Goal: Task Accomplishment & Management: Manage account settings

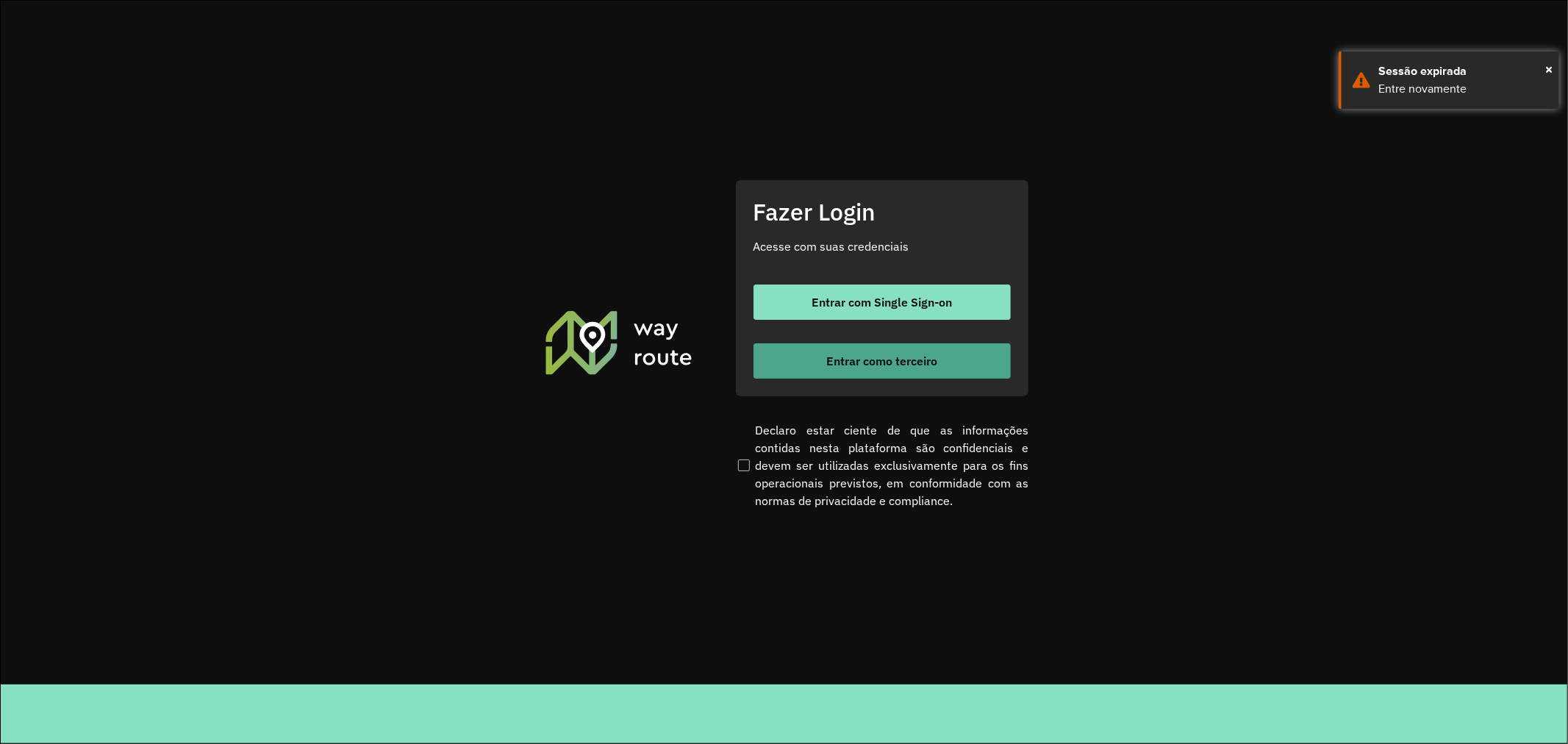
click at [828, 355] on span "Entrar como terceiro" at bounding box center [882, 361] width 111 height 12
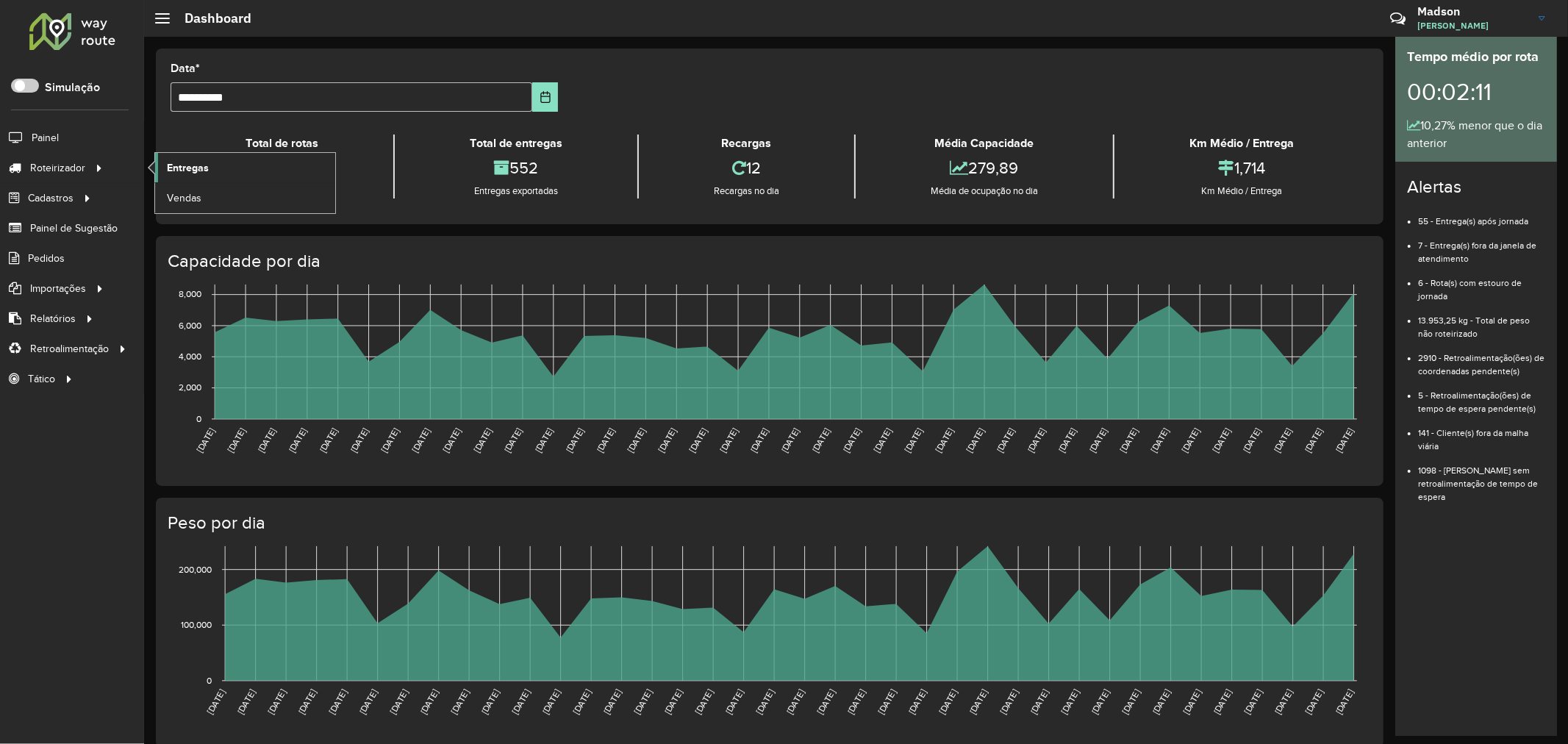
click at [185, 163] on span "Entregas" at bounding box center [188, 167] width 42 height 15
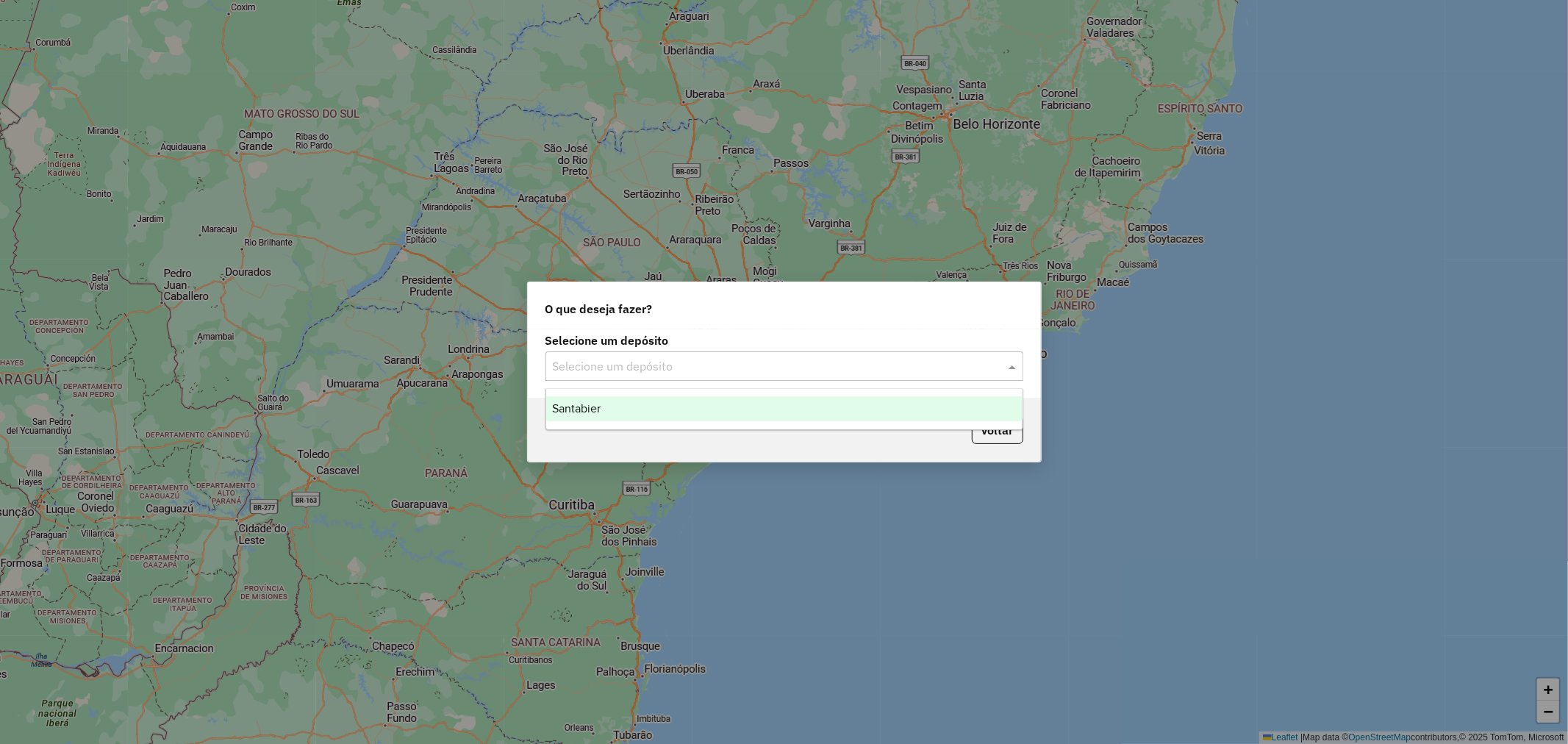
click at [647, 358] on input "text" at bounding box center [770, 367] width 434 height 18
click at [631, 415] on div "Santabier" at bounding box center [784, 409] width 477 height 25
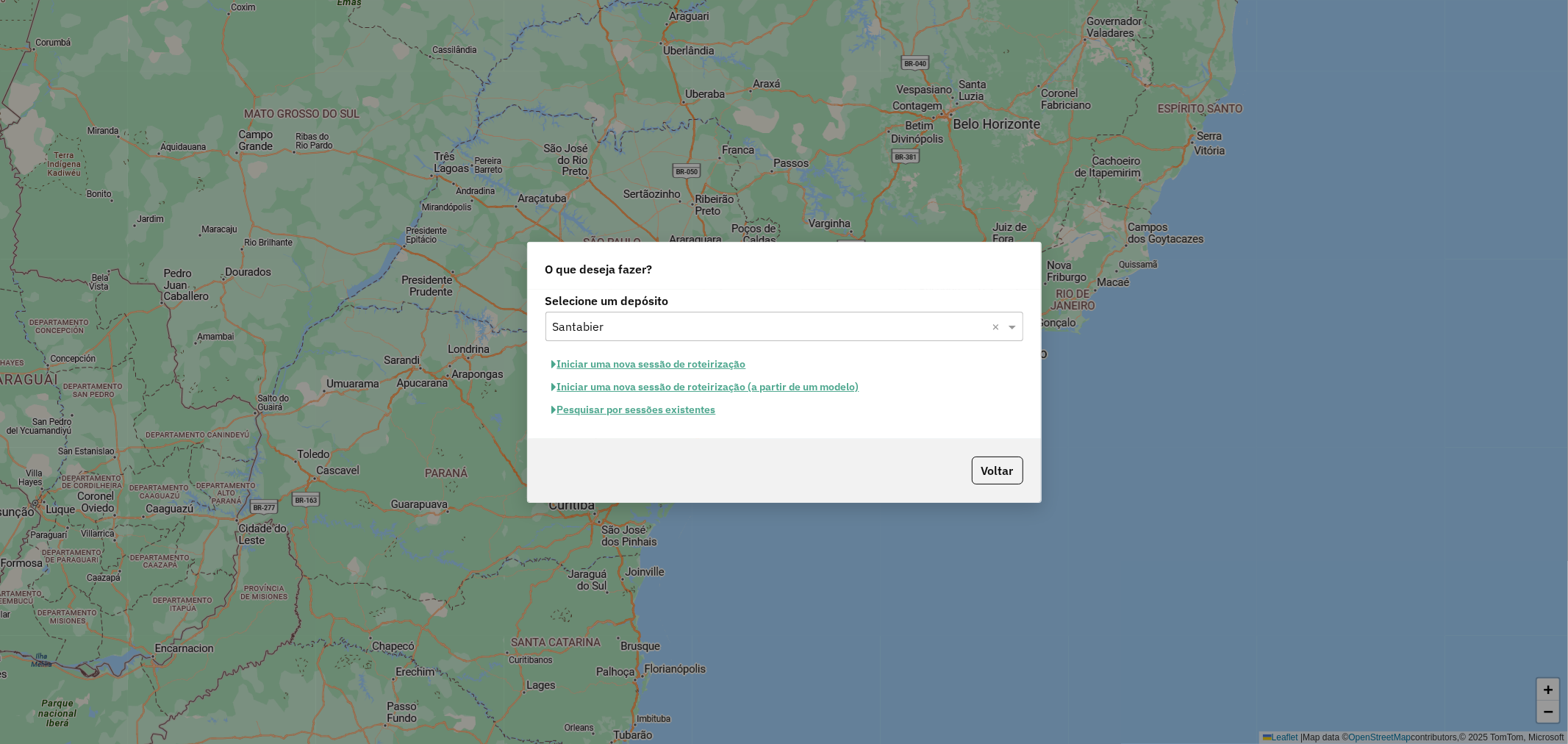
click at [620, 414] on button "Pesquisar por sessões existentes" at bounding box center [634, 410] width 177 height 23
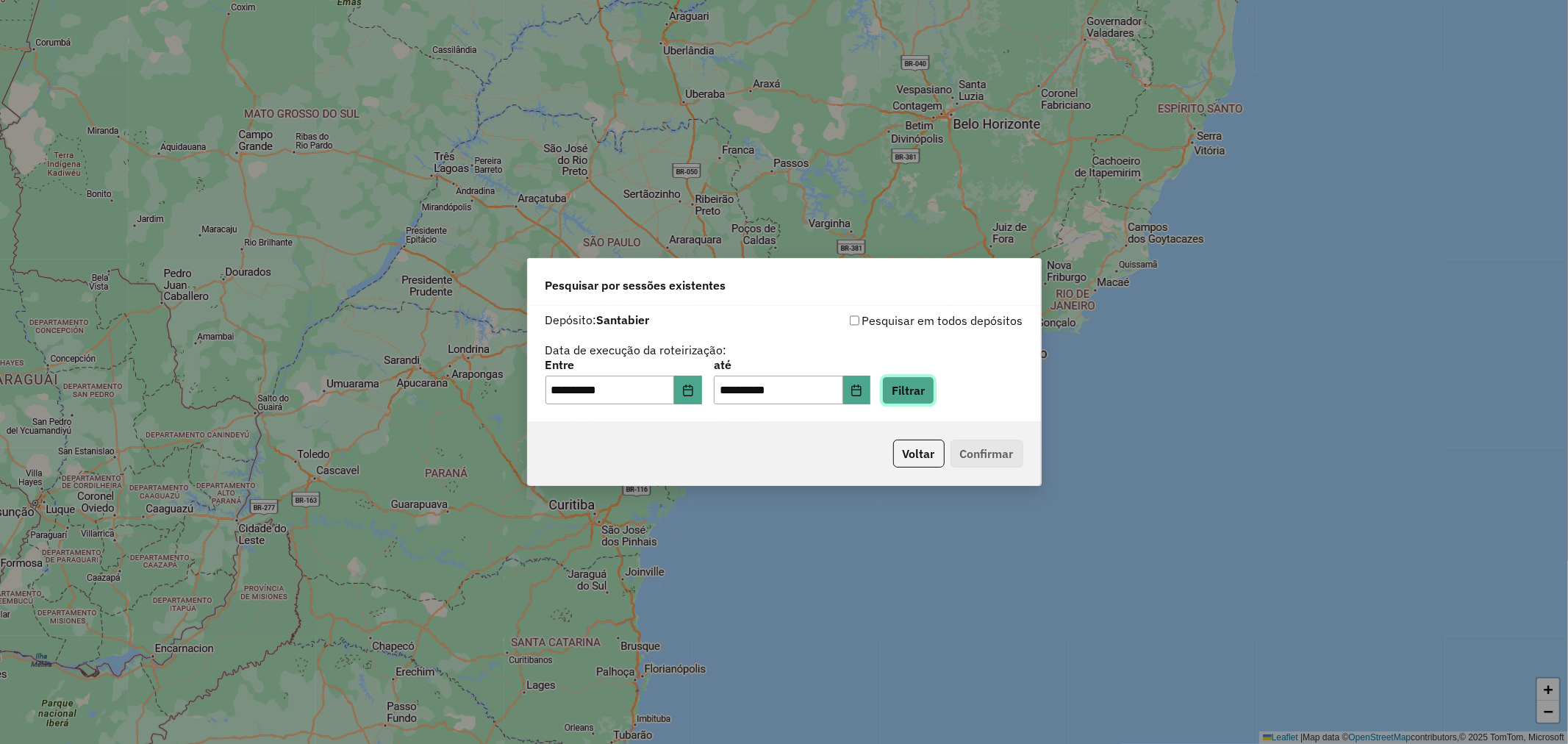
click at [913, 395] on button "Filtrar" at bounding box center [909, 390] width 52 height 28
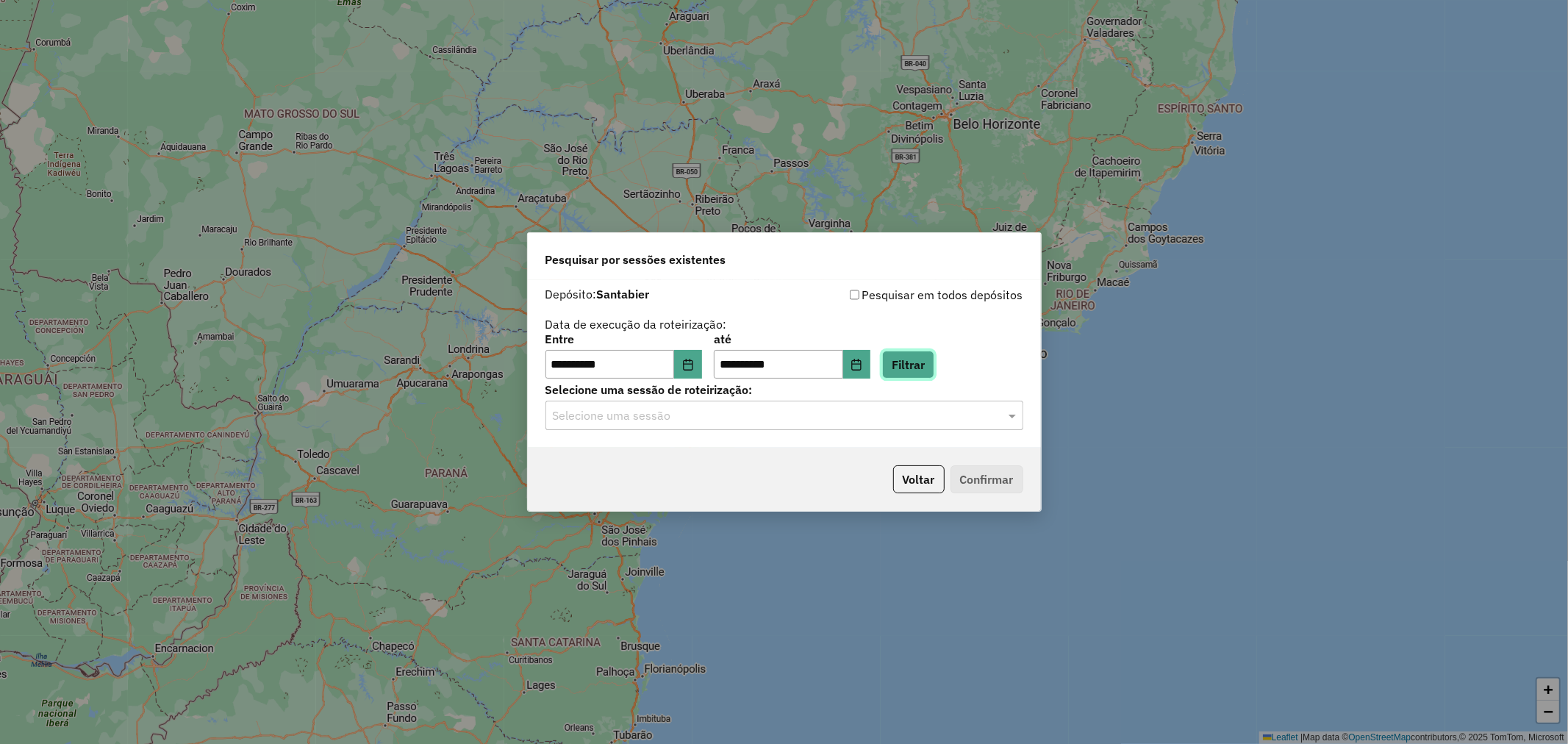
click at [906, 363] on button "Filtrar" at bounding box center [909, 364] width 52 height 28
click at [813, 401] on div "Selecione uma sessão" at bounding box center [784, 415] width 477 height 30
click at [746, 457] on div "978693 - 13/08/2025 18:31" at bounding box center [784, 458] width 477 height 25
click at [996, 477] on button "Confirmar" at bounding box center [987, 479] width 72 height 28
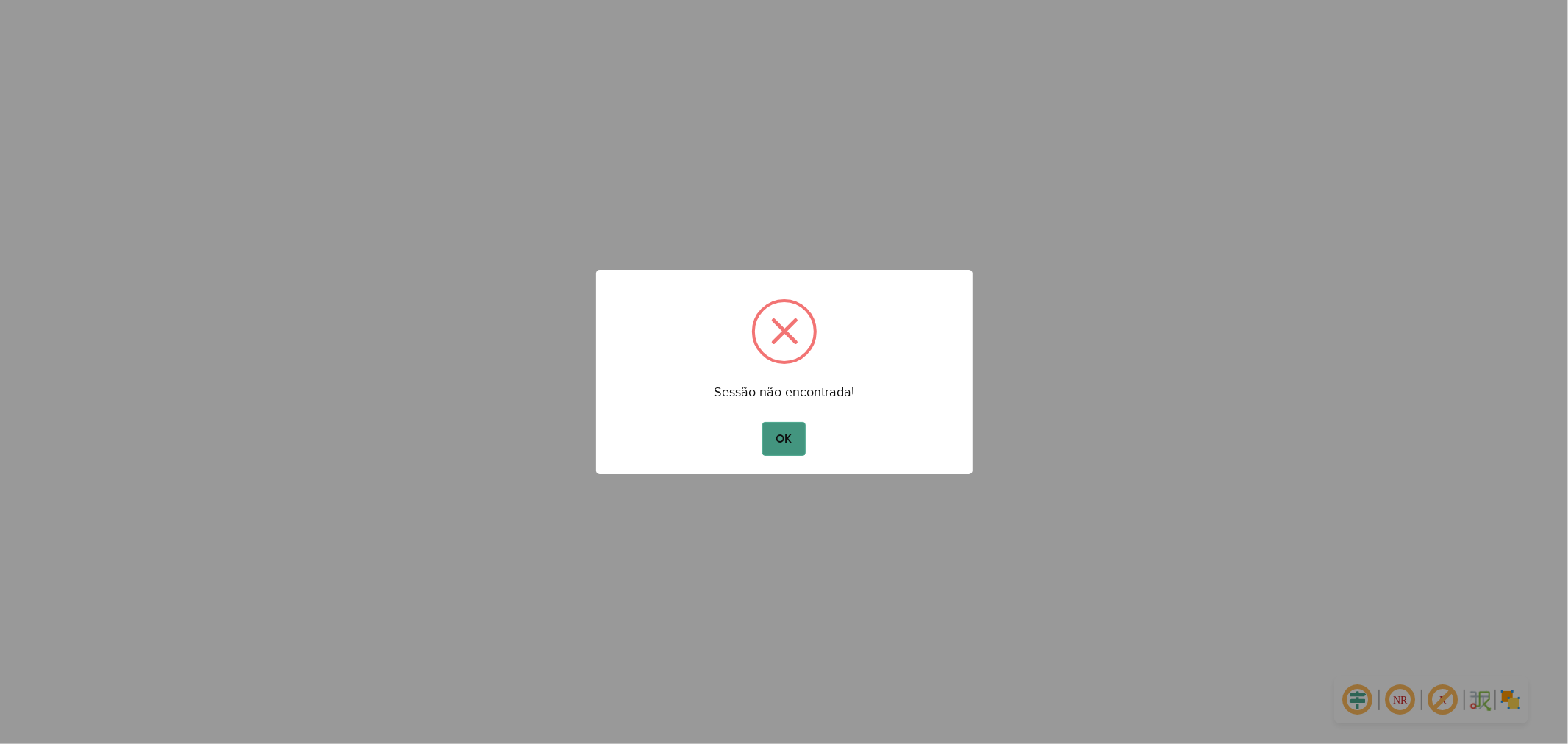
click at [777, 436] on button "OK" at bounding box center [784, 438] width 43 height 33
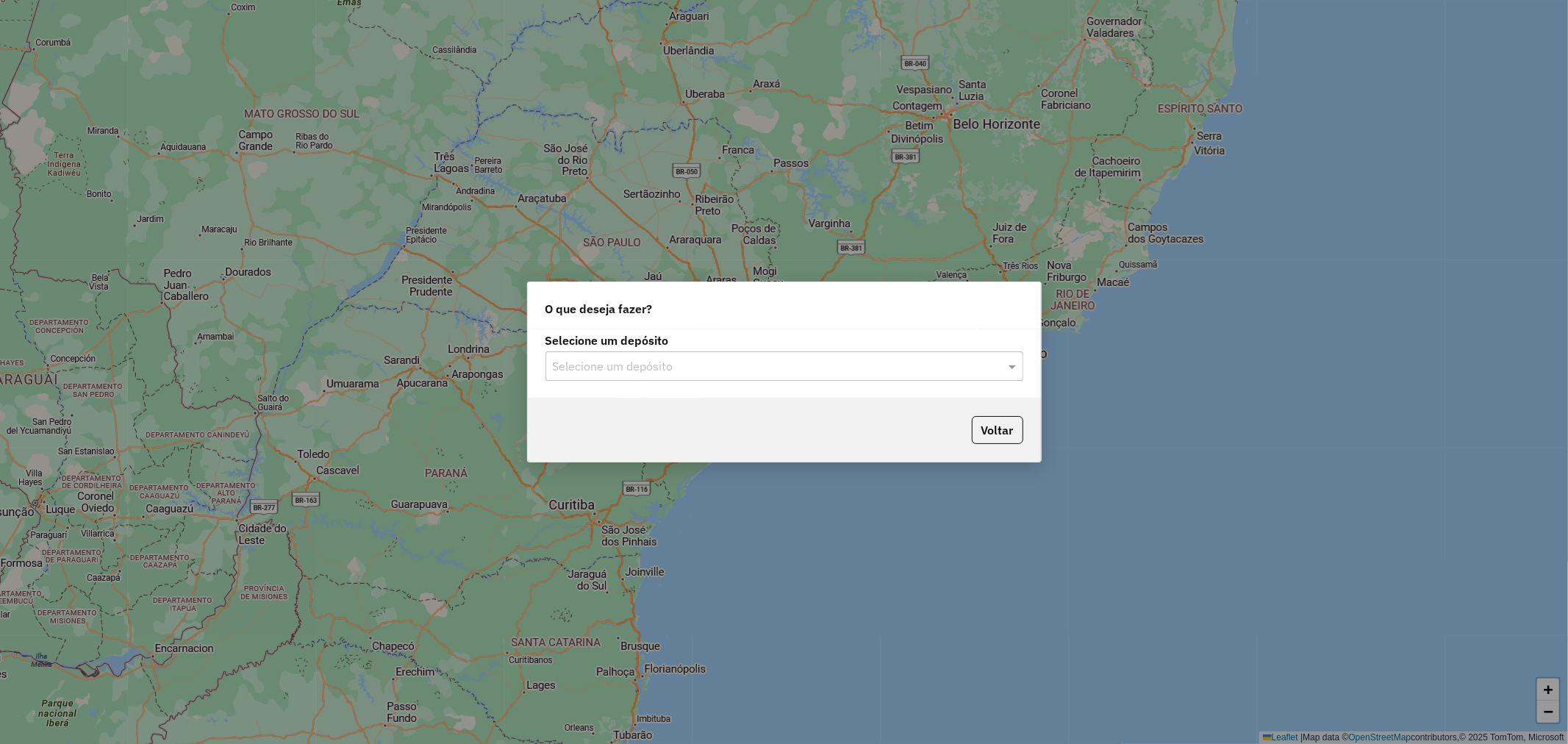
click at [702, 367] on input "text" at bounding box center [770, 367] width 434 height 18
click at [609, 408] on div "Santabier" at bounding box center [784, 409] width 477 height 25
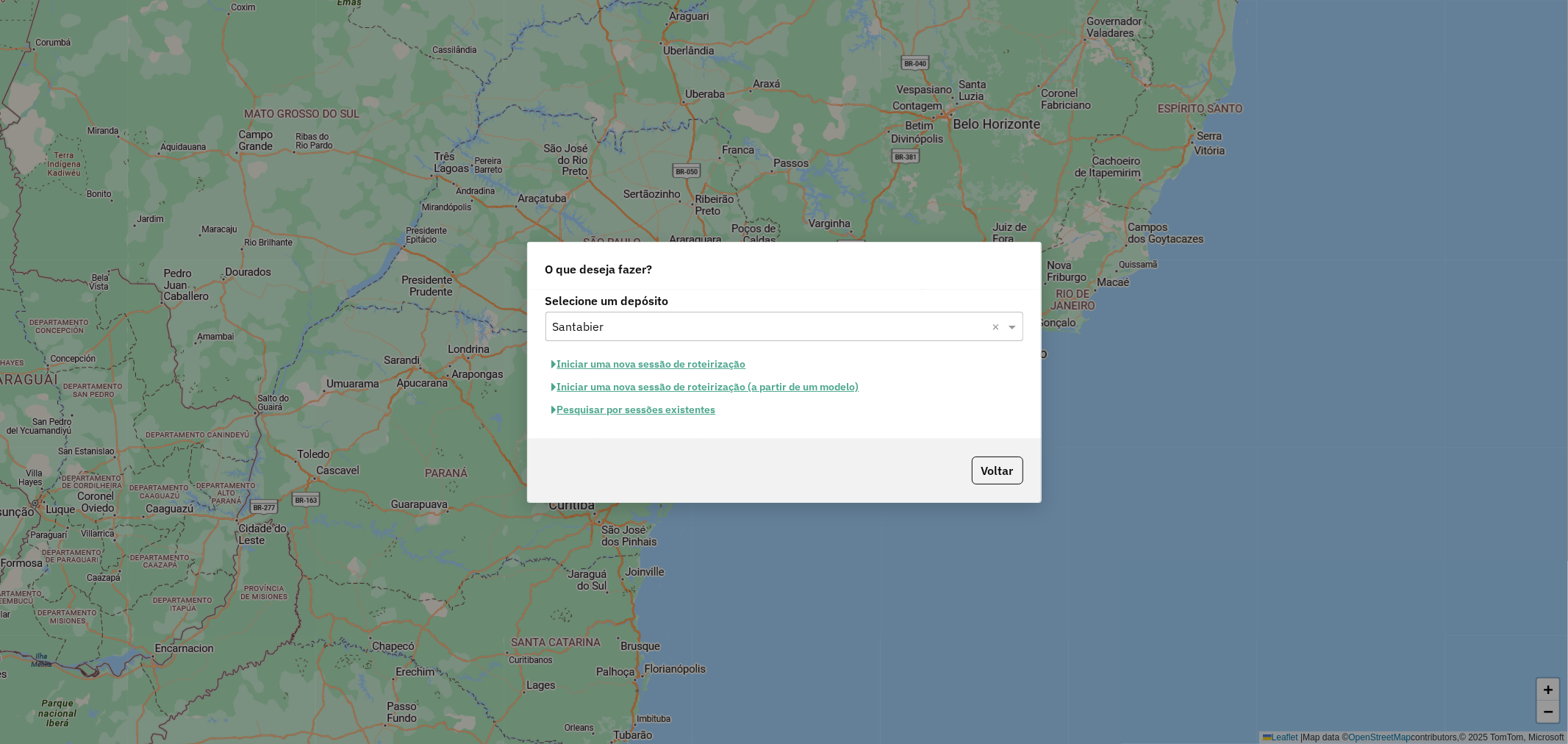
click at [670, 417] on button "Pesquisar por sessões existentes" at bounding box center [634, 410] width 177 height 23
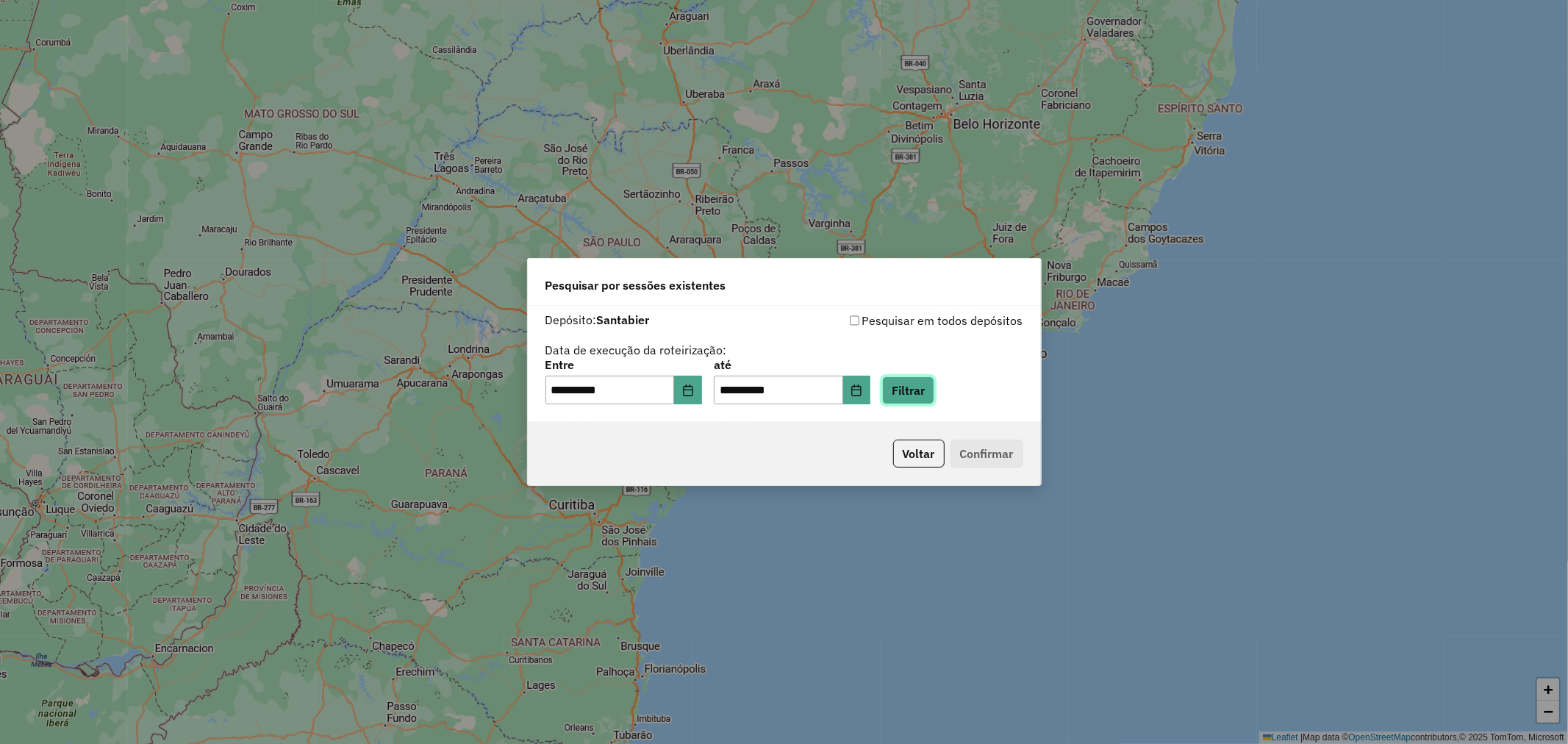
click at [934, 391] on button "Filtrar" at bounding box center [909, 390] width 52 height 28
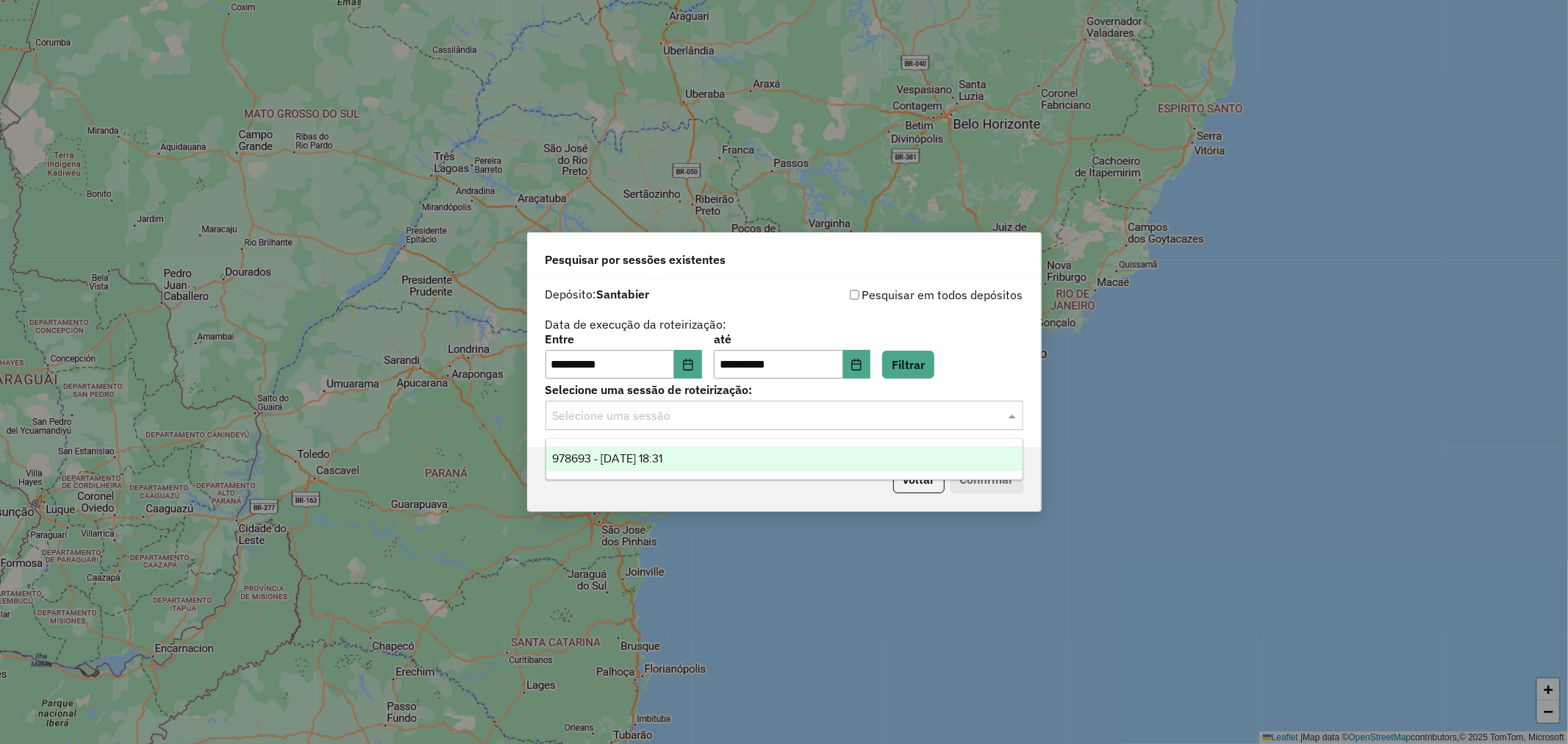
click at [662, 418] on input "text" at bounding box center [770, 416] width 434 height 18
click at [618, 459] on span "978693 - 13/08/2025 18:31" at bounding box center [608, 458] width 110 height 13
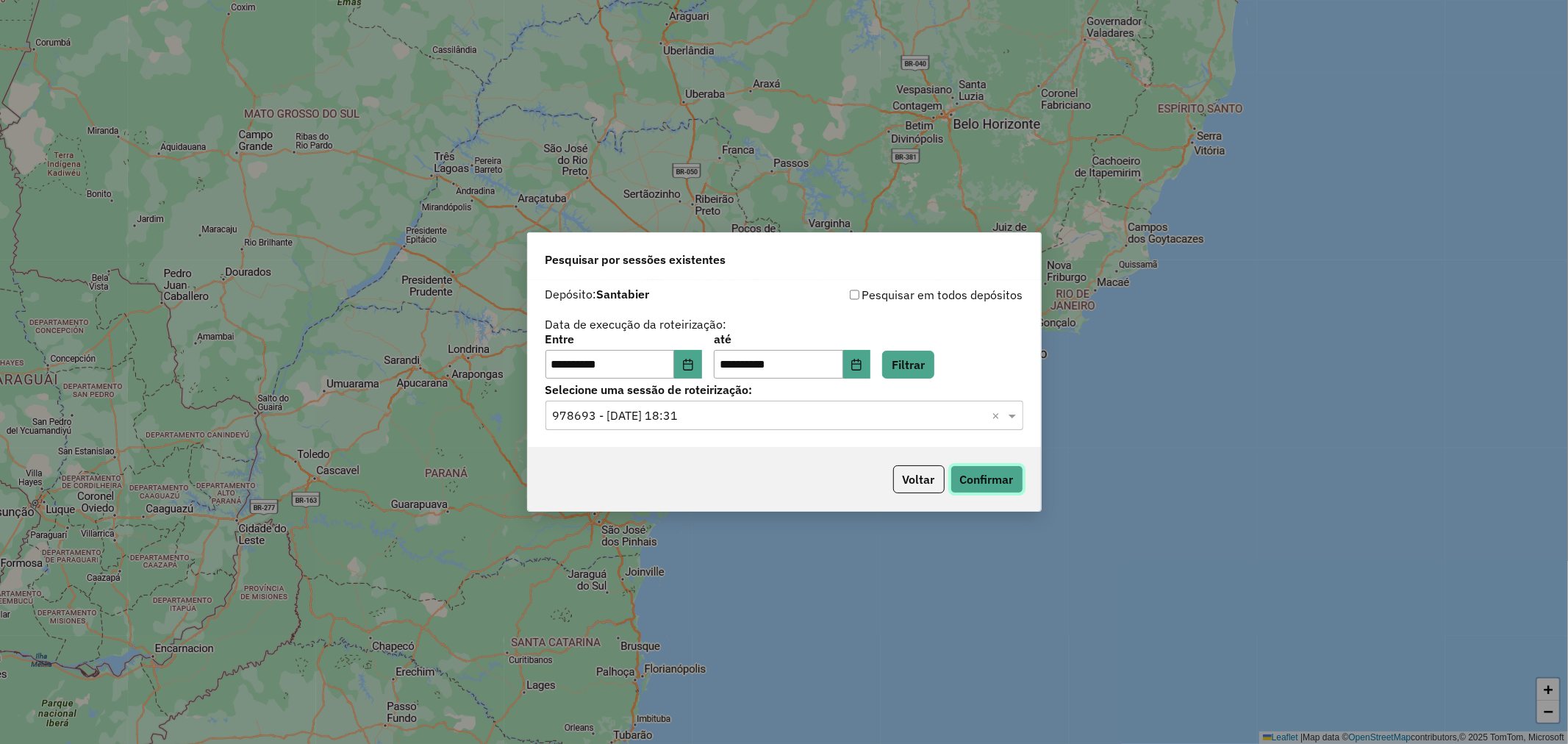
click at [997, 480] on button "Confirmar" at bounding box center [987, 479] width 72 height 28
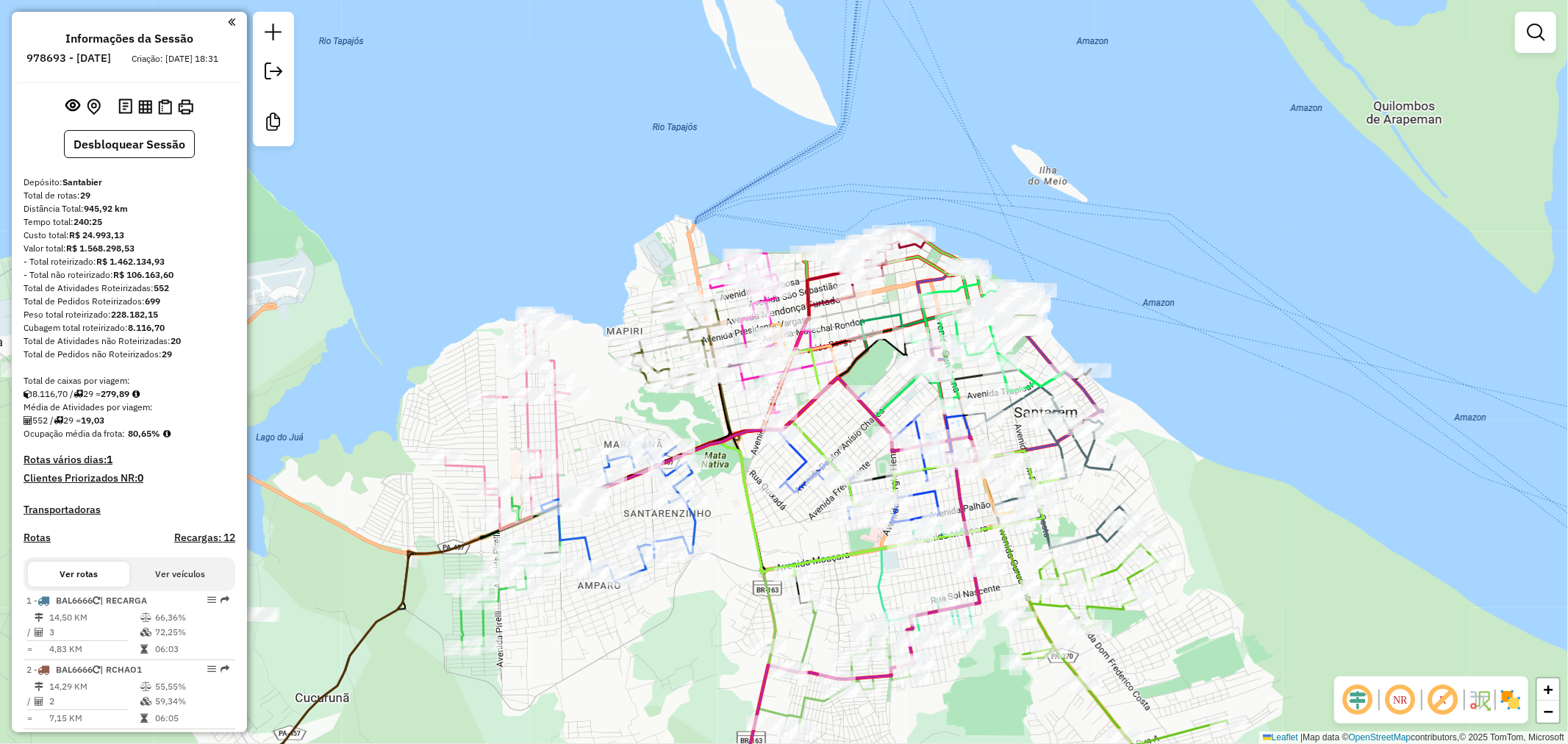
click at [833, 417] on div "Janela de atendimento Grade de atendimento Capacidade Transportadoras Veículos …" at bounding box center [784, 372] width 1568 height 744
click at [158, 115] on img at bounding box center [165, 107] width 14 height 15
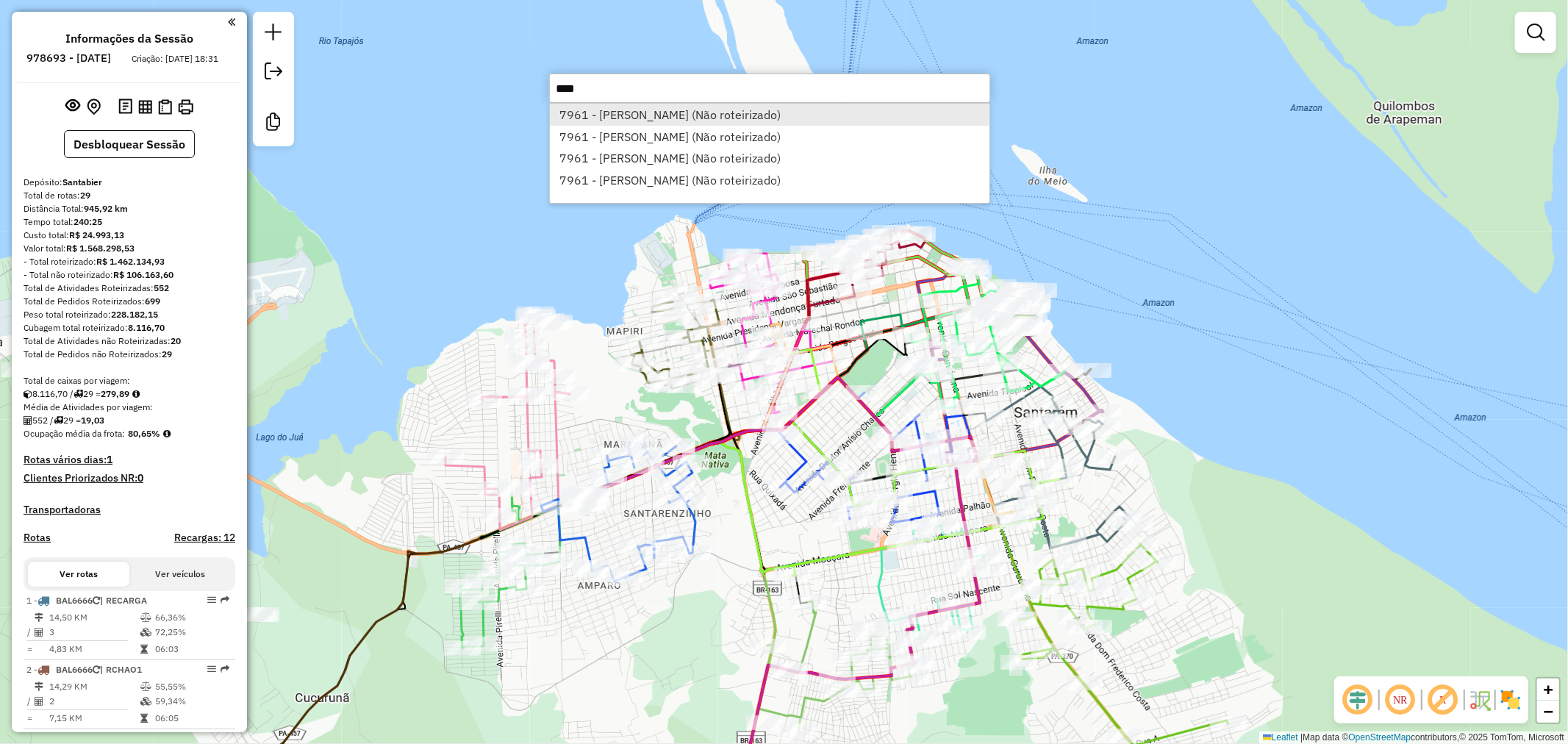
type input "****"
click at [753, 118] on li "7961 - ANTONIO ALMEIDA (Não roteirizado)" at bounding box center [770, 115] width 439 height 22
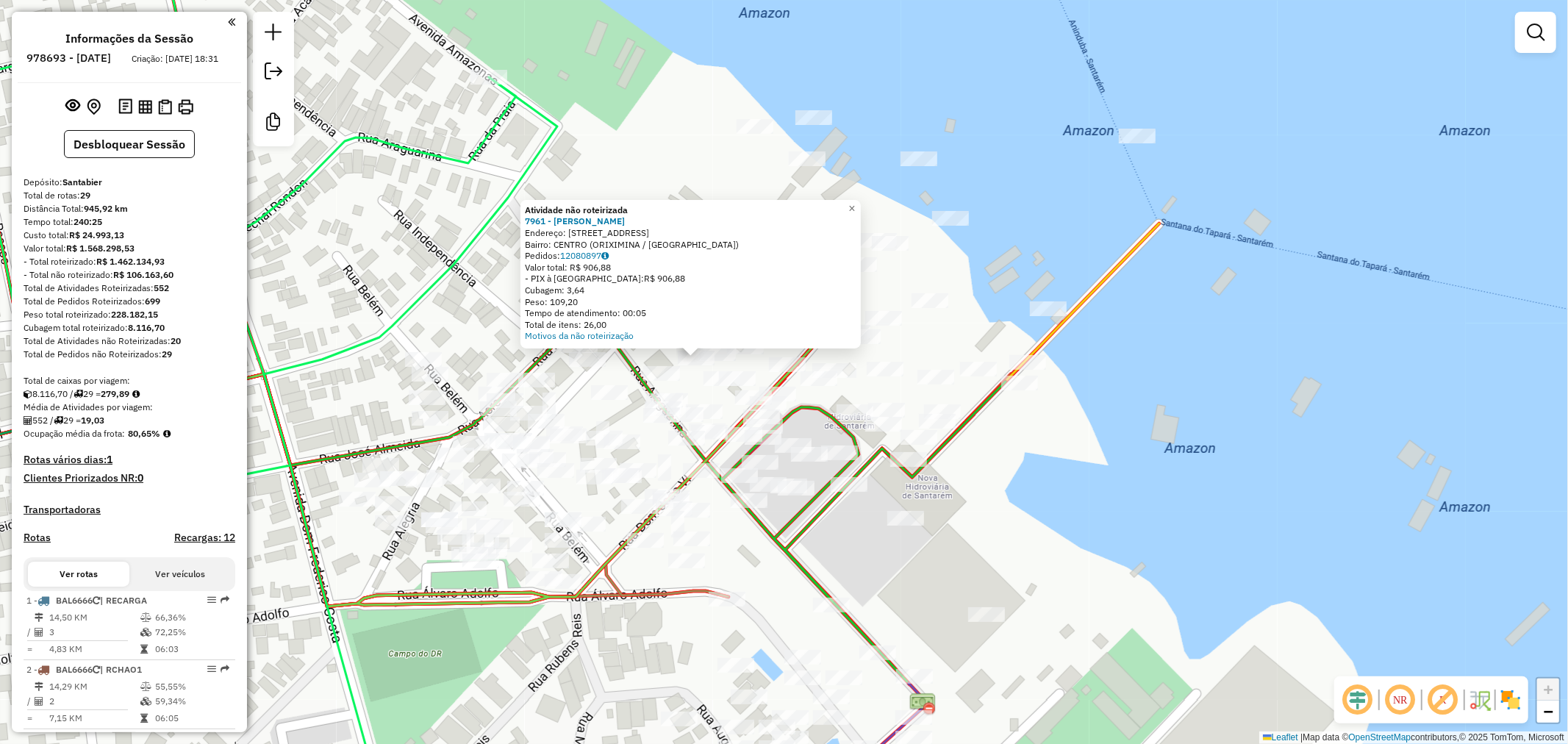
click at [842, 524] on div "Atividade não roteirizada 7961 - ANTONIO ALMEIDA Endereço: RUA BRAZ ANT�NIO MIL…" at bounding box center [784, 372] width 1568 height 744
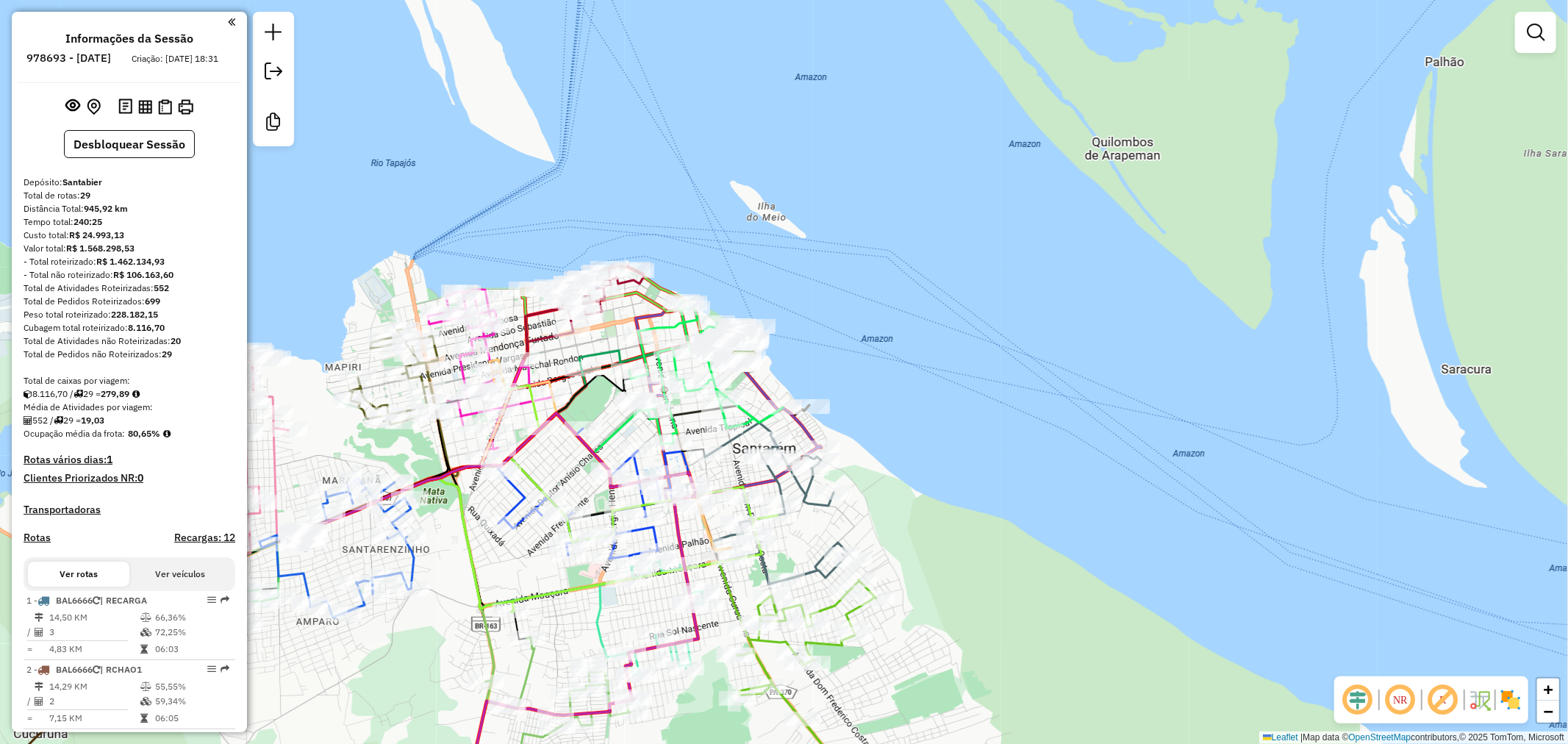
drag, startPoint x: 553, startPoint y: 451, endPoint x: 645, endPoint y: 377, distance: 118.1
click at [645, 377] on div "Janela de atendimento Grade de atendimento Capacidade Transportadoras Veículos …" at bounding box center [784, 372] width 1568 height 744
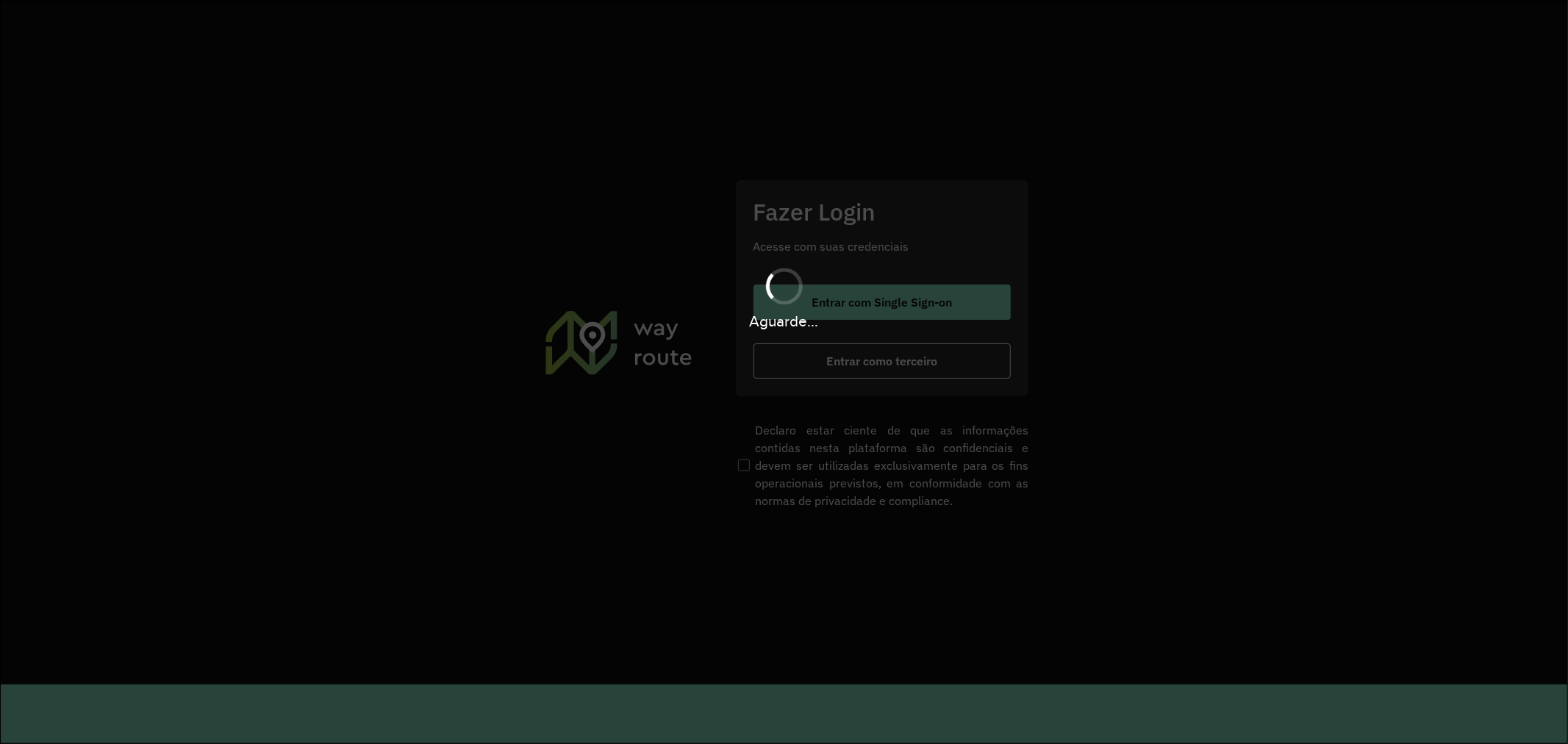
click at [916, 357] on hb-app "Aguarde... Pop-up bloqueado! Seu navegador bloqueou automáticamente a abertura …" at bounding box center [784, 372] width 1568 height 744
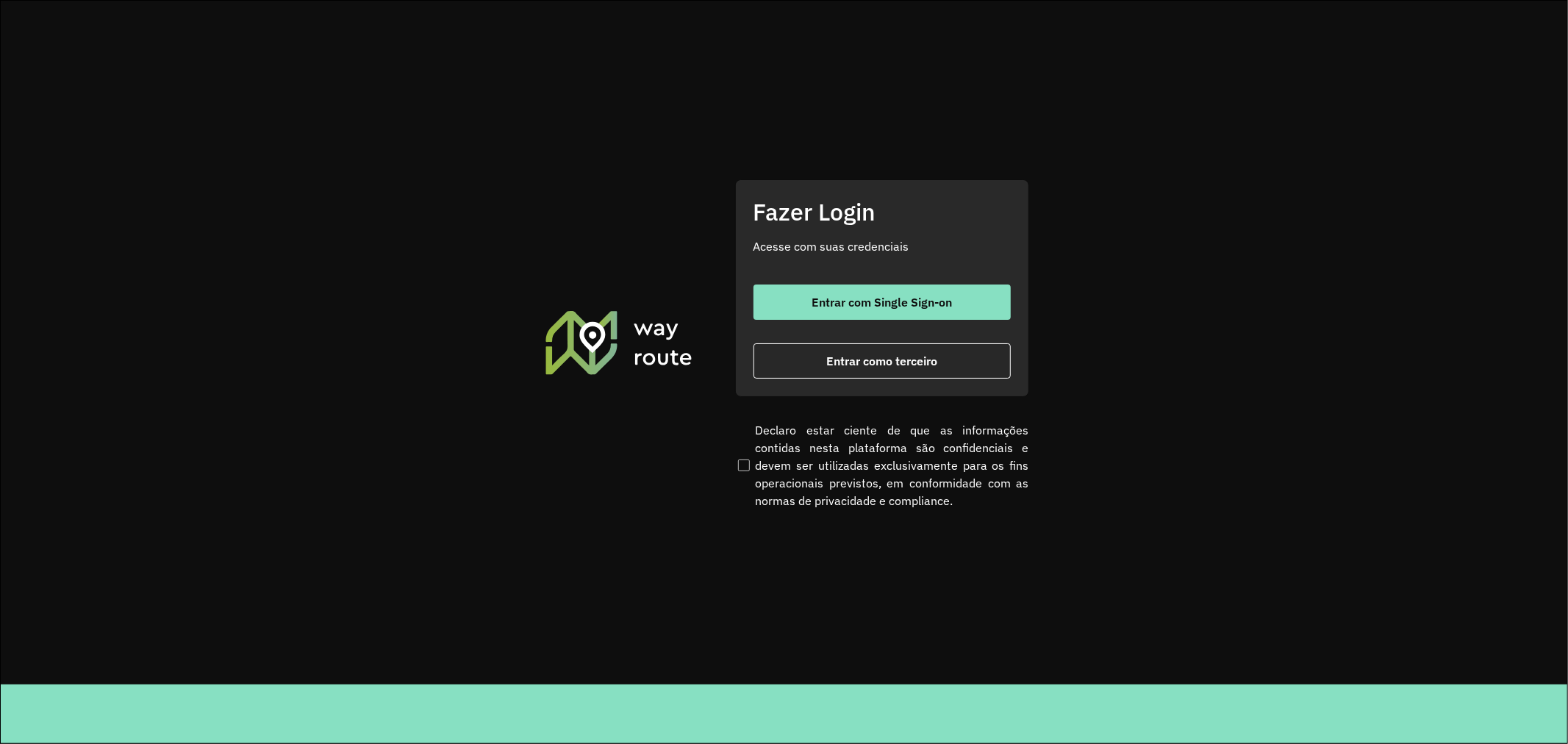
click at [916, 357] on span "Entrar como terceiro" at bounding box center [882, 361] width 111 height 12
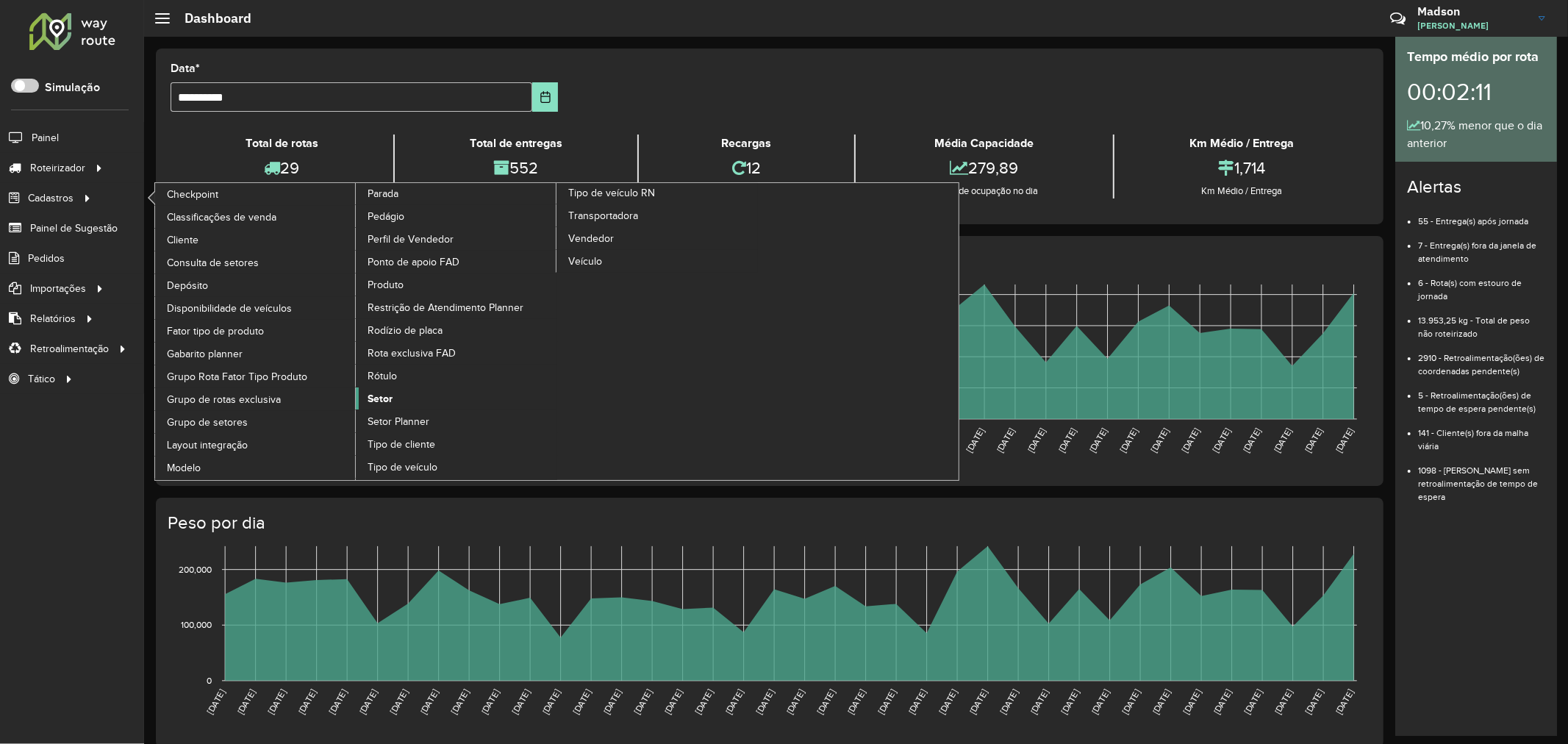
click at [378, 407] on span "Setor" at bounding box center [380, 399] width 25 height 15
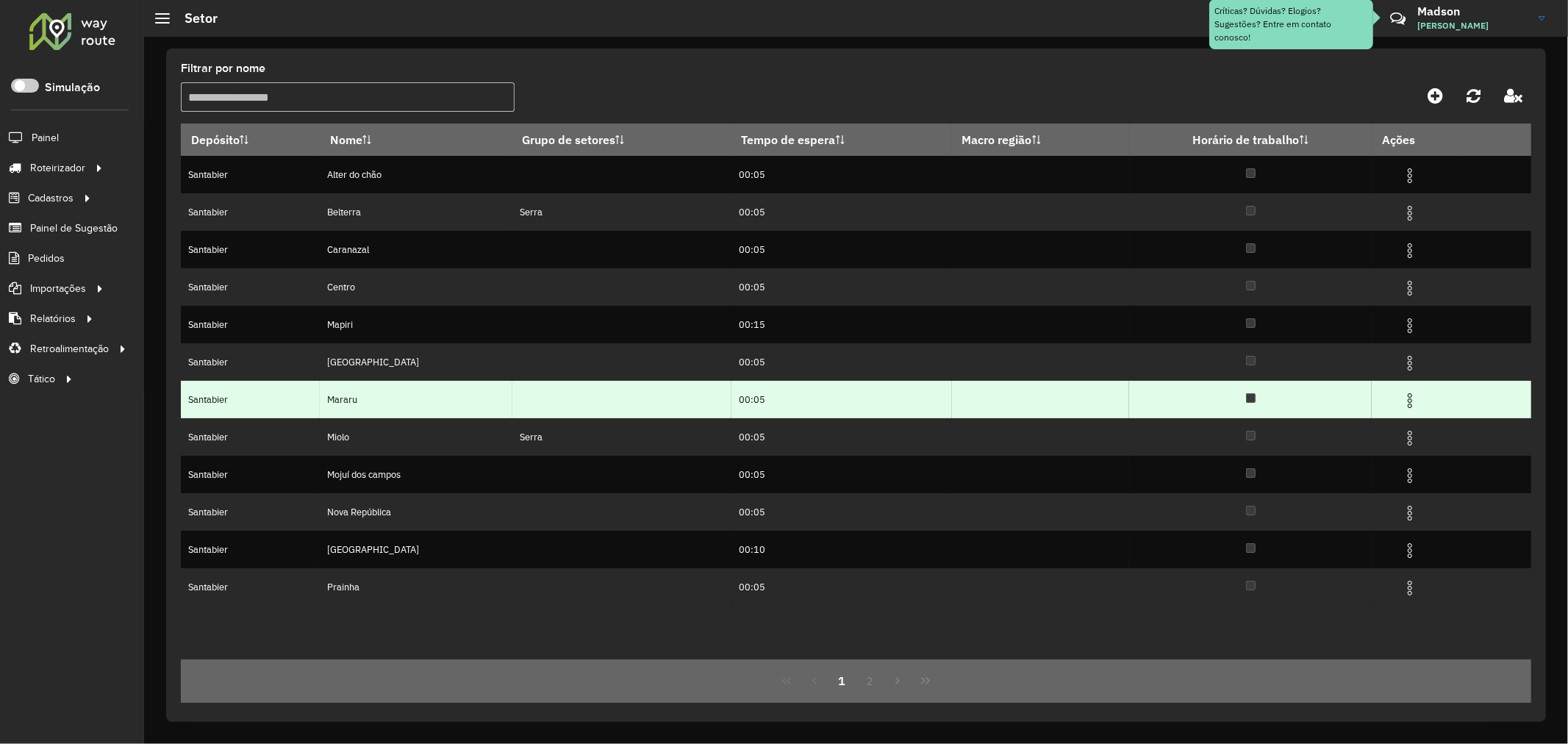
click at [1414, 400] on img at bounding box center [1411, 400] width 18 height 18
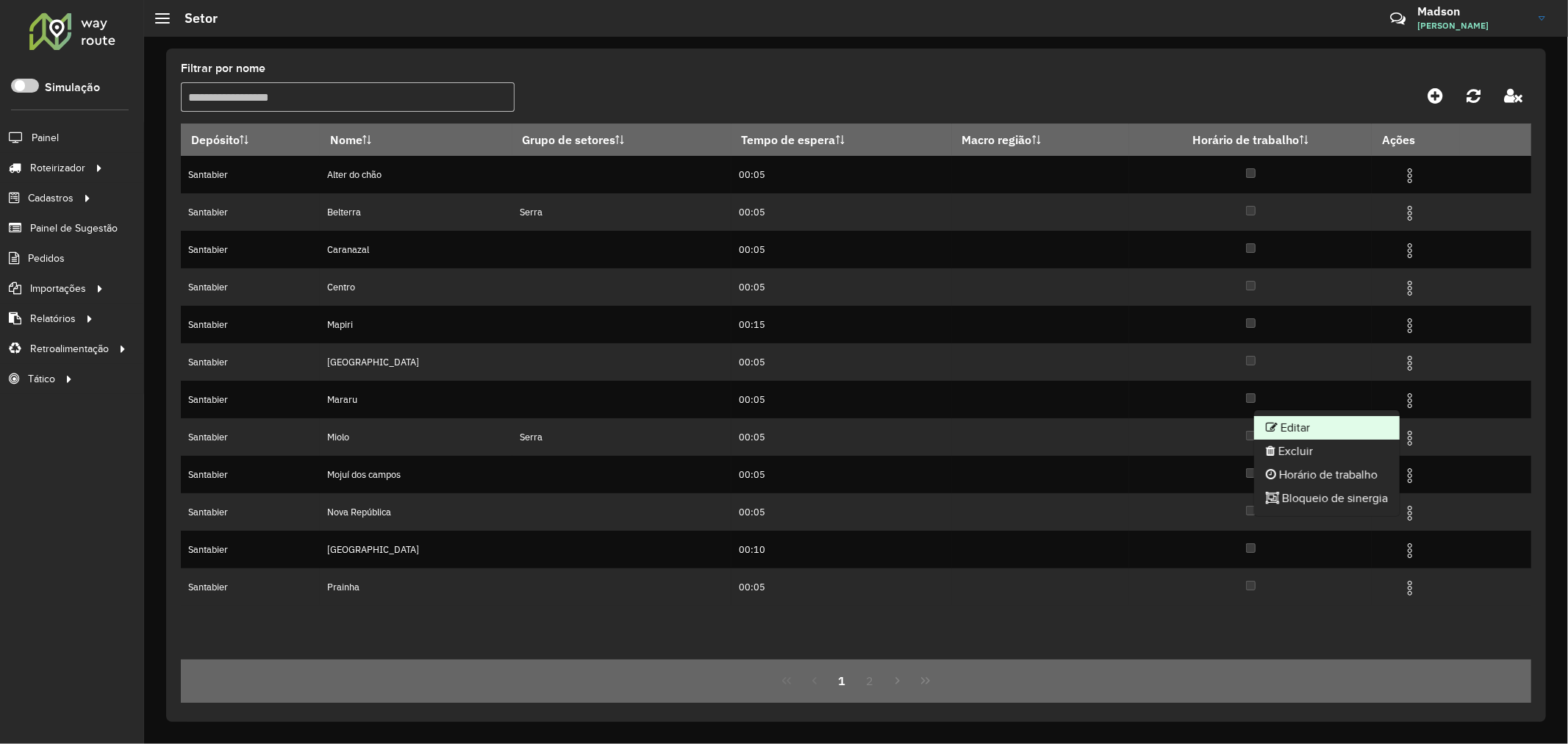
click at [1377, 421] on li "Editar" at bounding box center [1327, 428] width 146 height 24
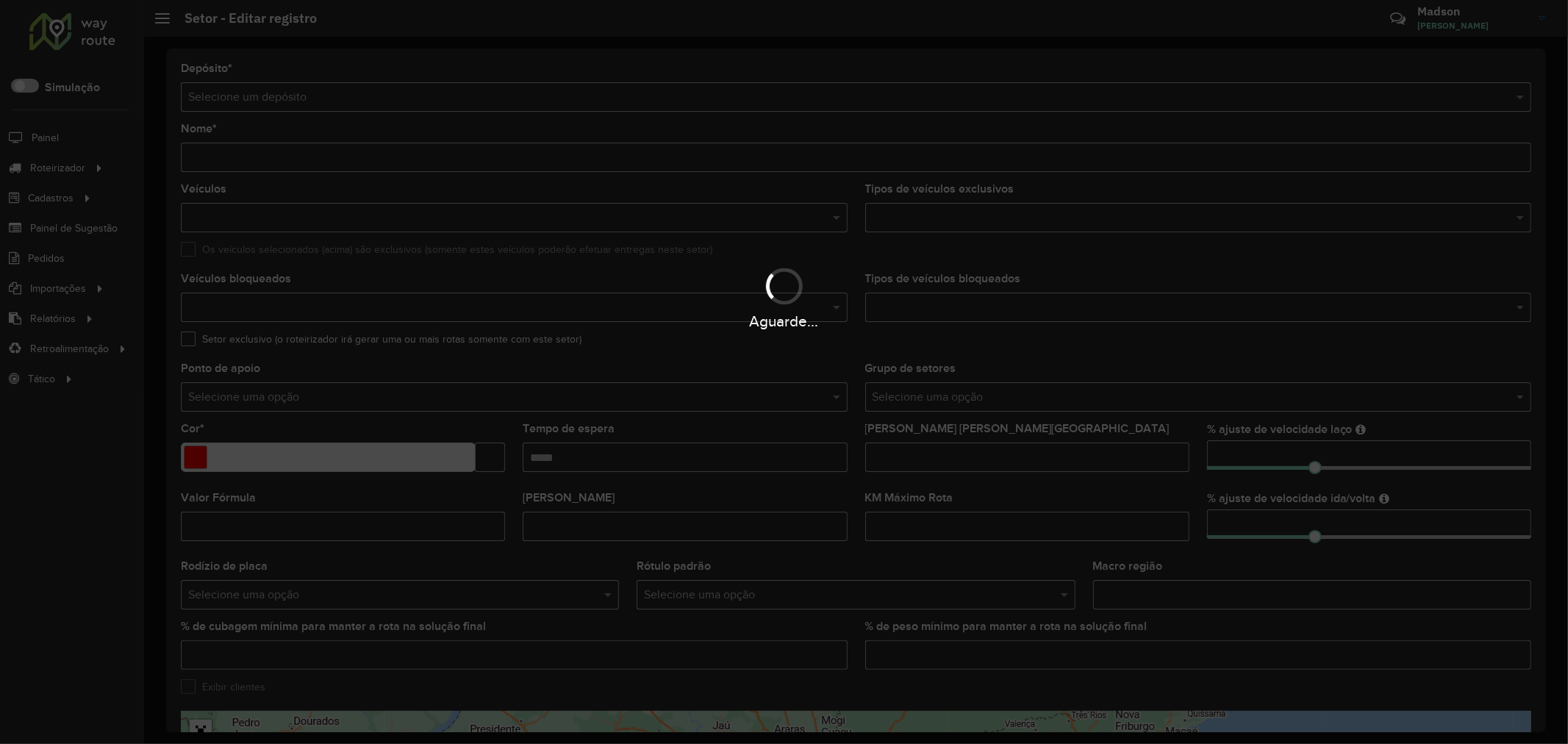
type input "******"
type input "*******"
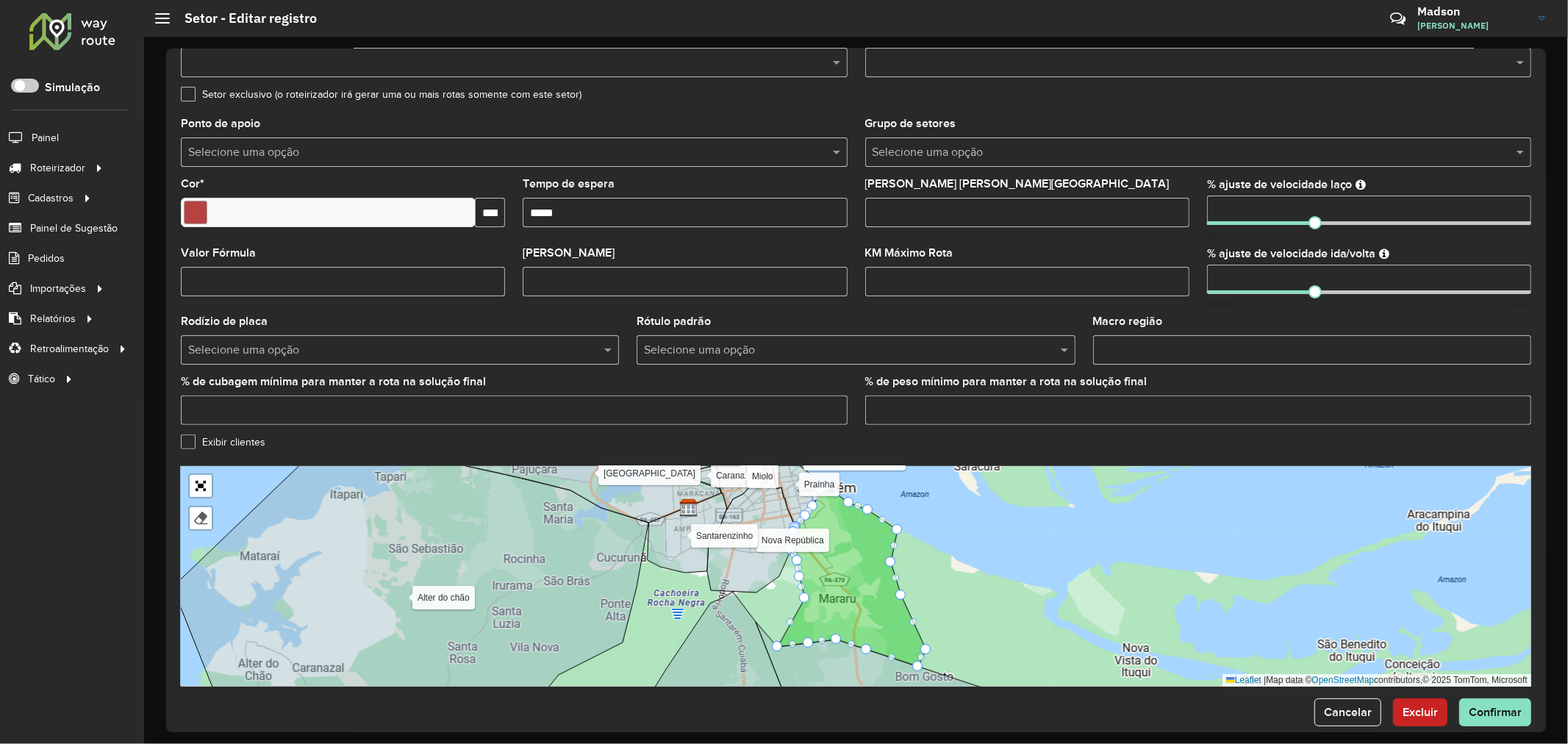
scroll to position [267, 0]
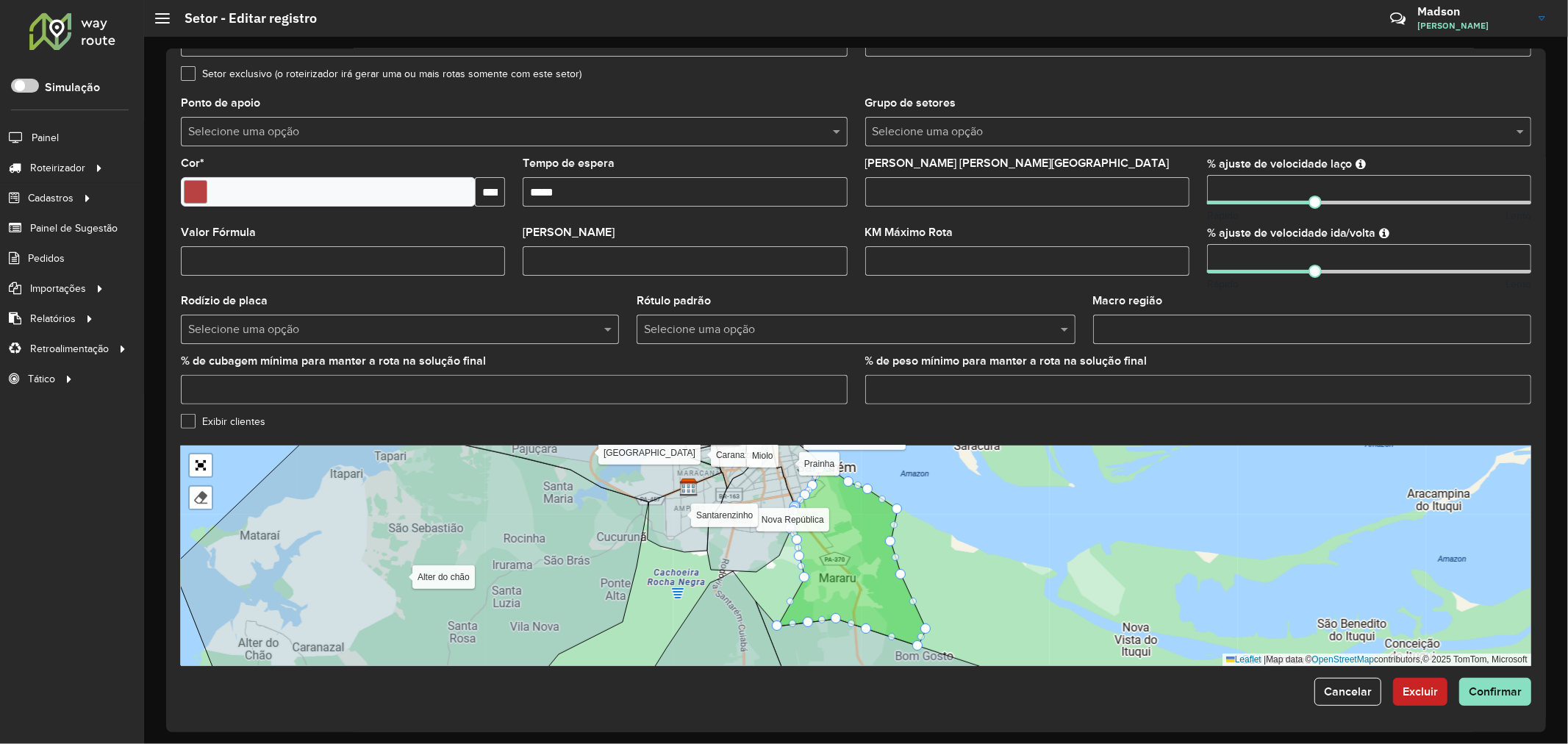
click at [777, 182] on input "Tempo de espera" at bounding box center [685, 192] width 325 height 30
type input "*****"
click at [794, 236] on div "[PERSON_NAME]" at bounding box center [685, 251] width 325 height 49
click at [1489, 701] on button "Confirmar" at bounding box center [1496, 692] width 72 height 28
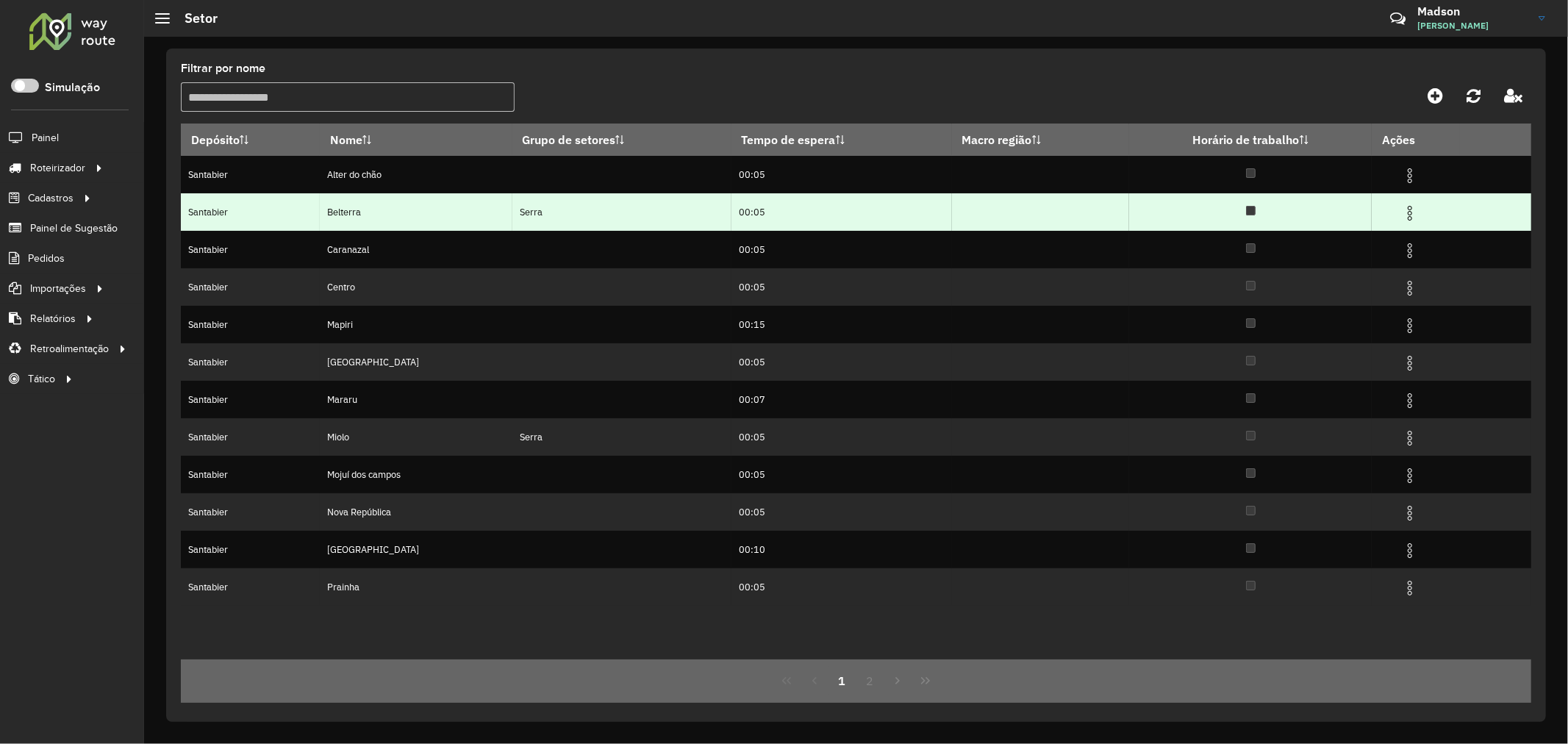
click at [1419, 214] on td at bounding box center [1417, 212] width 89 height 37
click at [1410, 214] on img at bounding box center [1411, 213] width 18 height 18
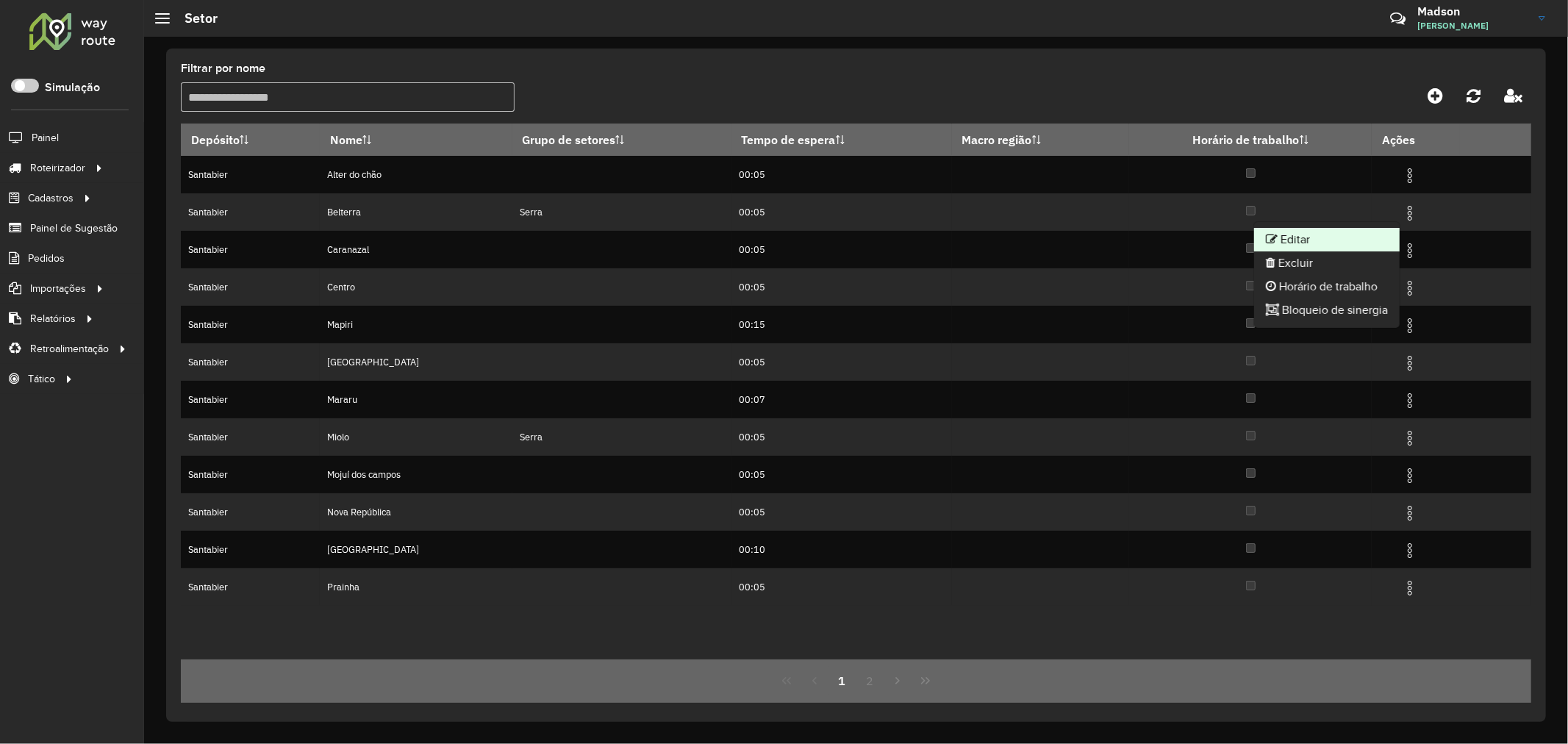
click at [1308, 246] on li "Editar" at bounding box center [1327, 240] width 146 height 24
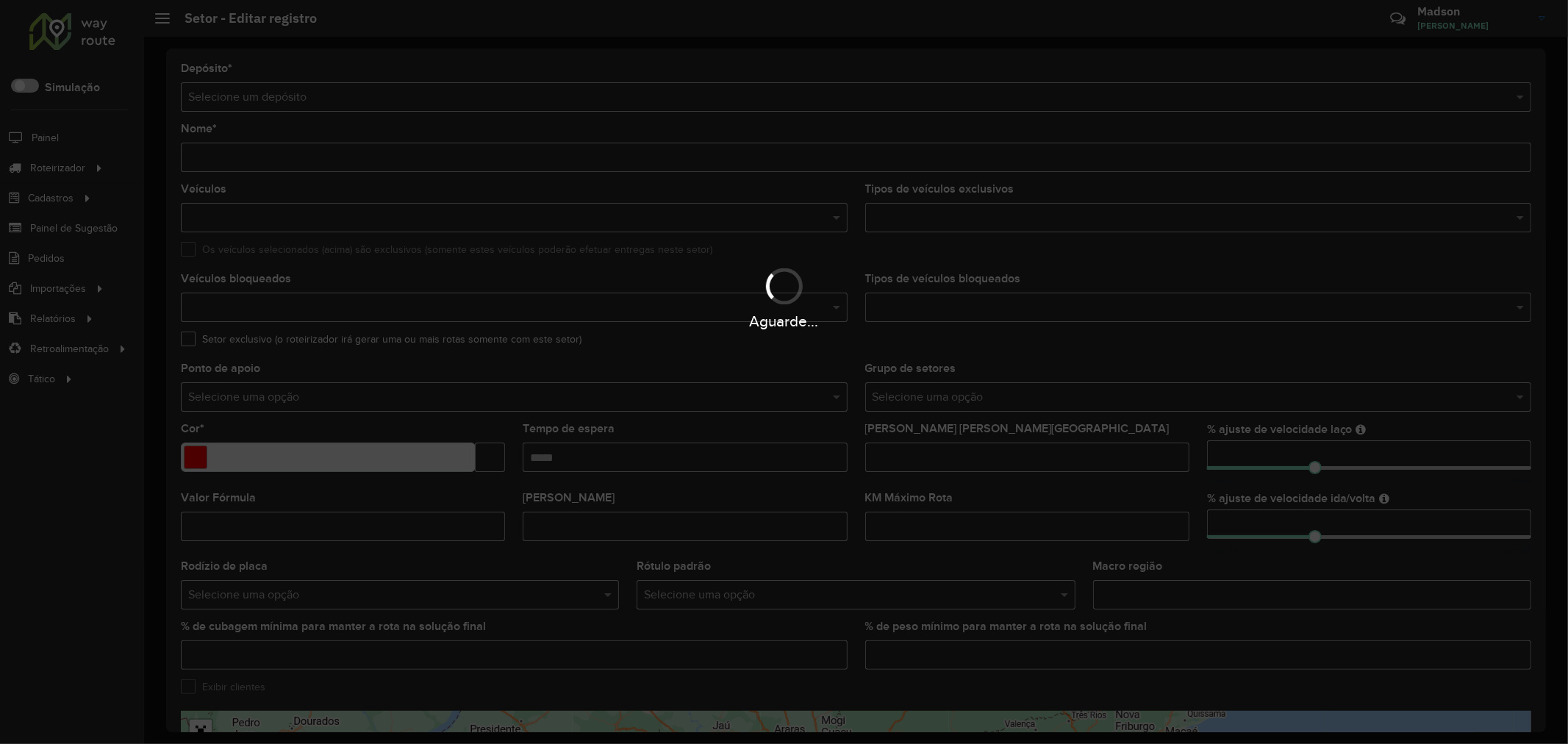
type input "********"
type input "*******"
click at [619, 456] on div "Aguarde..." at bounding box center [784, 372] width 1568 height 744
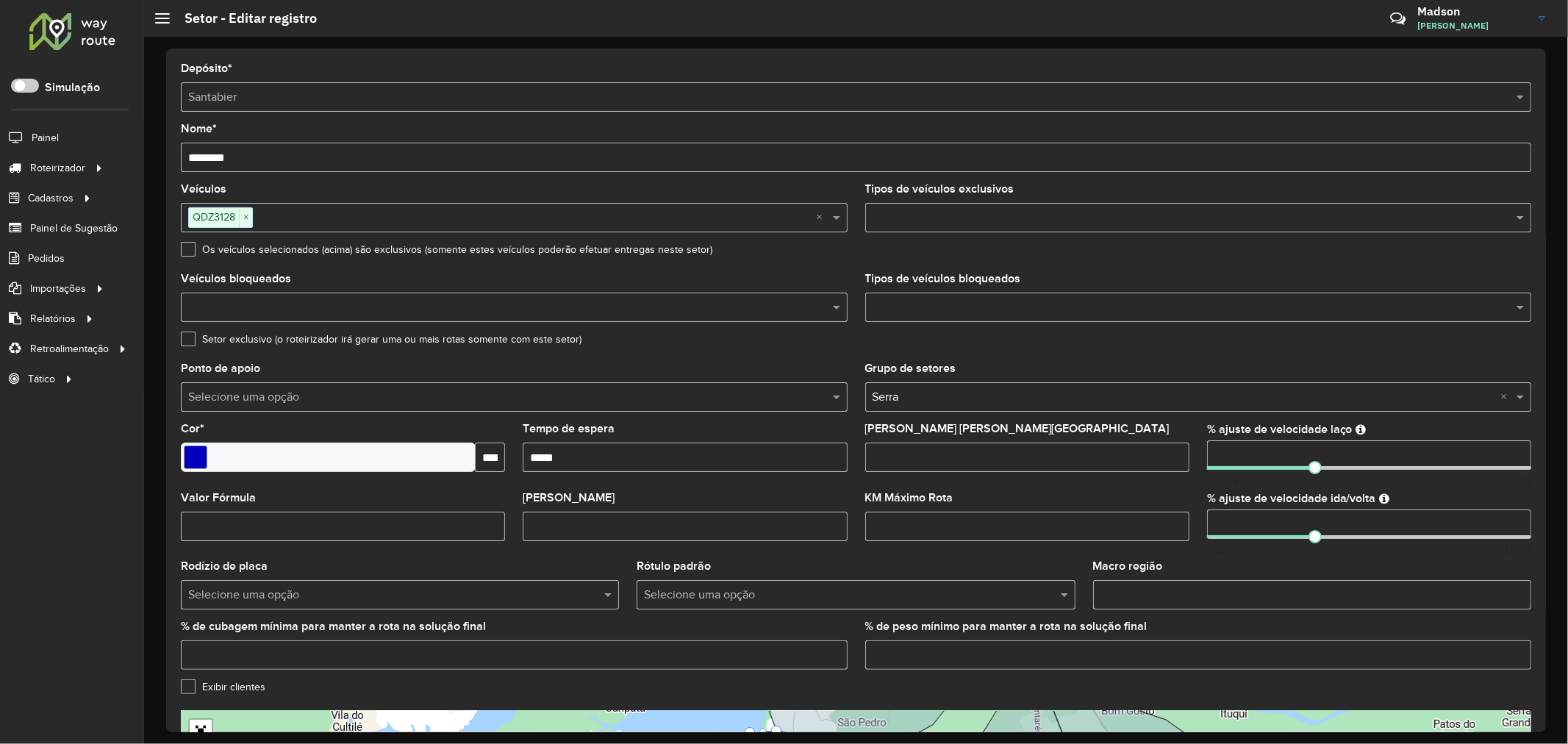
click at [581, 460] on input "Tempo de espera" at bounding box center [685, 457] width 325 height 30
click at [246, 216] on span "×" at bounding box center [245, 218] width 14 height 18
type input "*****"
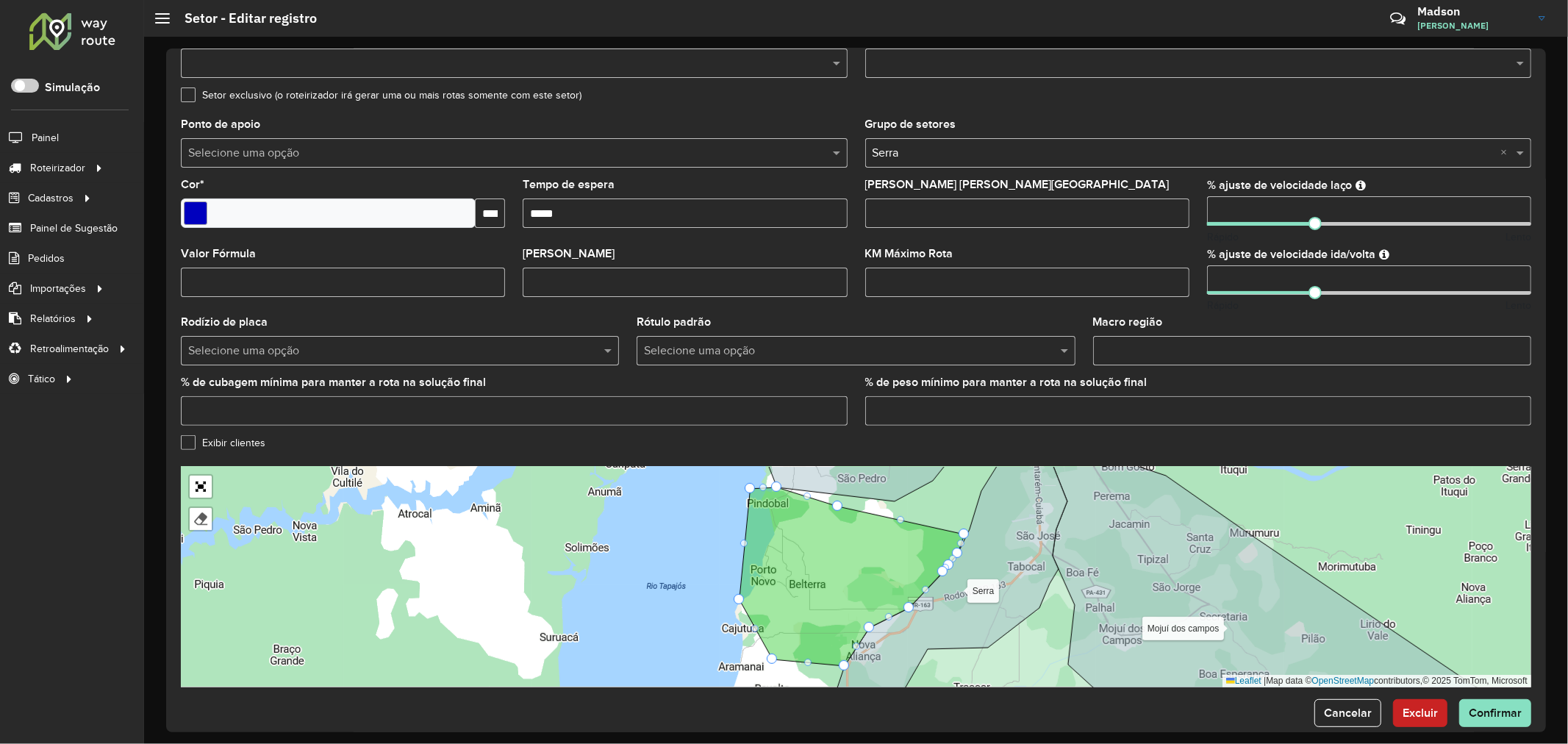
scroll to position [267, 0]
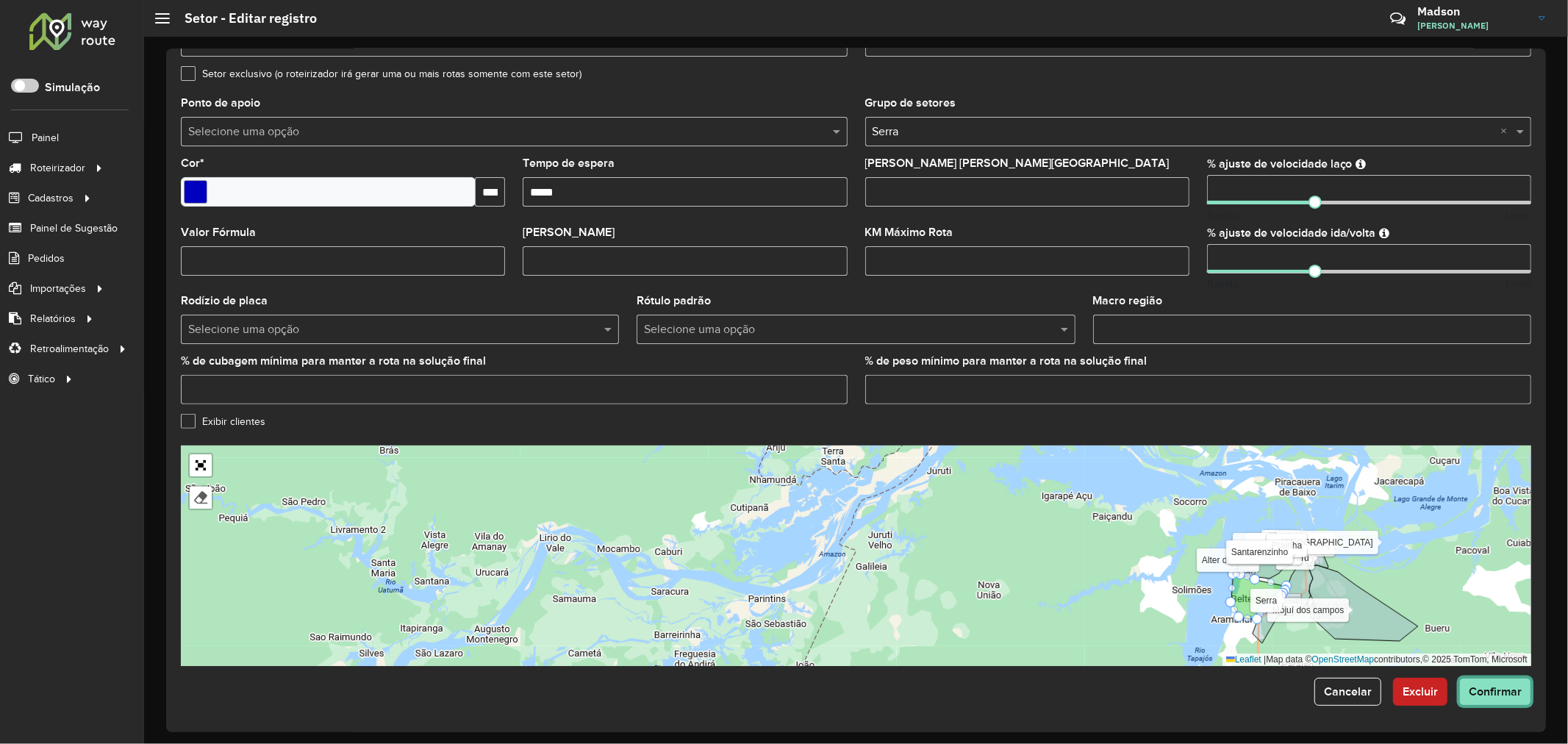
click at [1488, 685] on span "Confirmar" at bounding box center [1495, 692] width 53 height 13
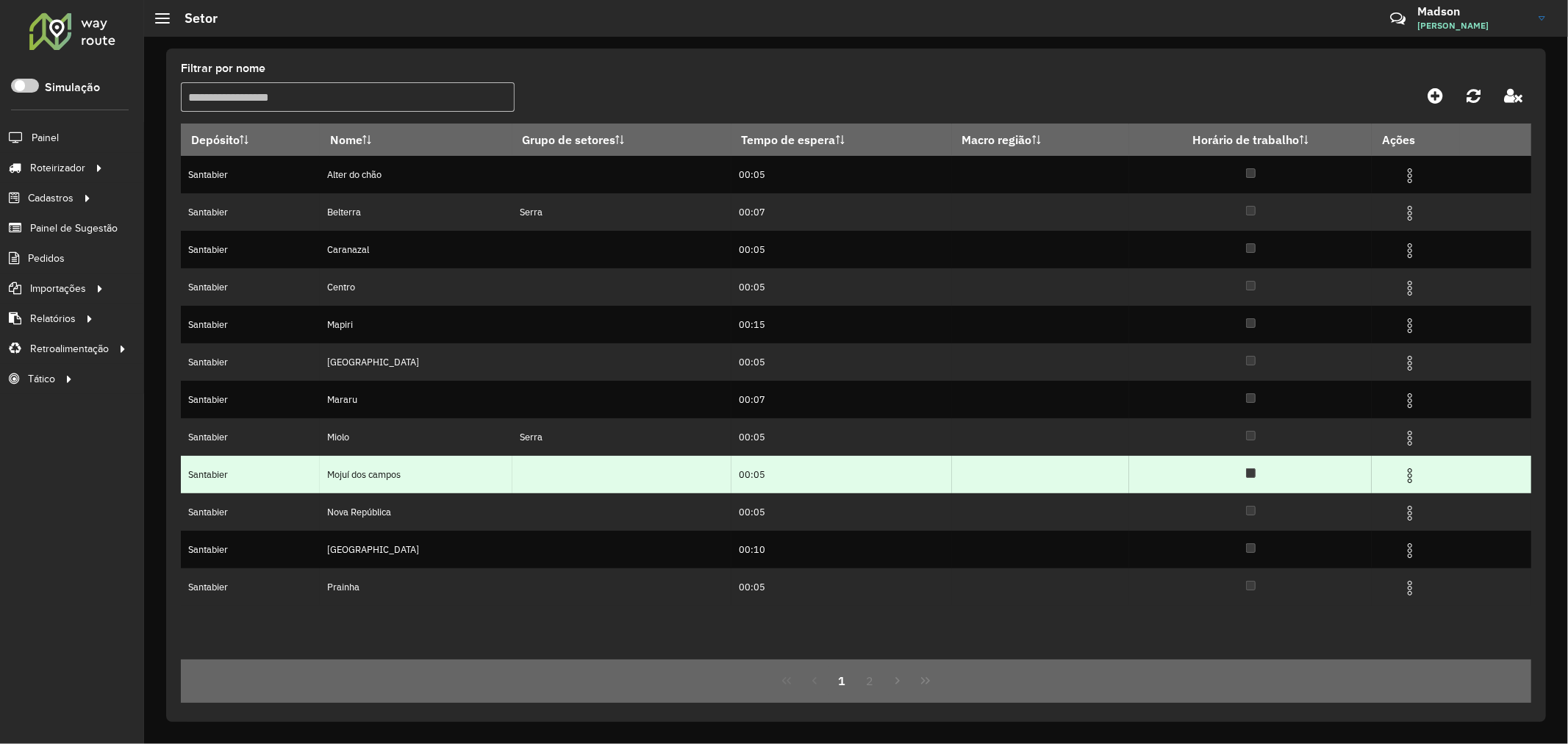
click at [1406, 476] on img at bounding box center [1411, 476] width 18 height 18
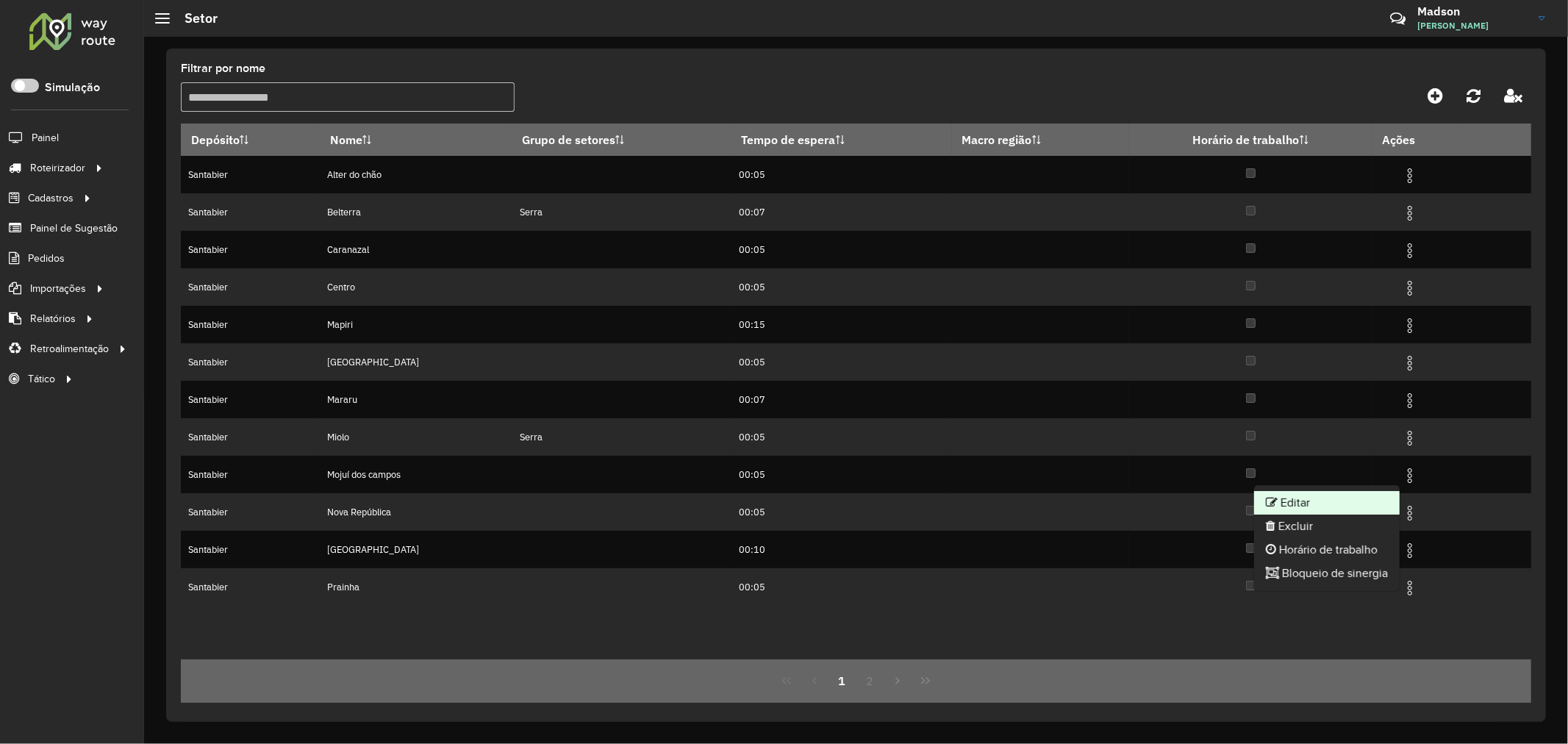
click at [1334, 500] on li "Editar" at bounding box center [1327, 503] width 146 height 24
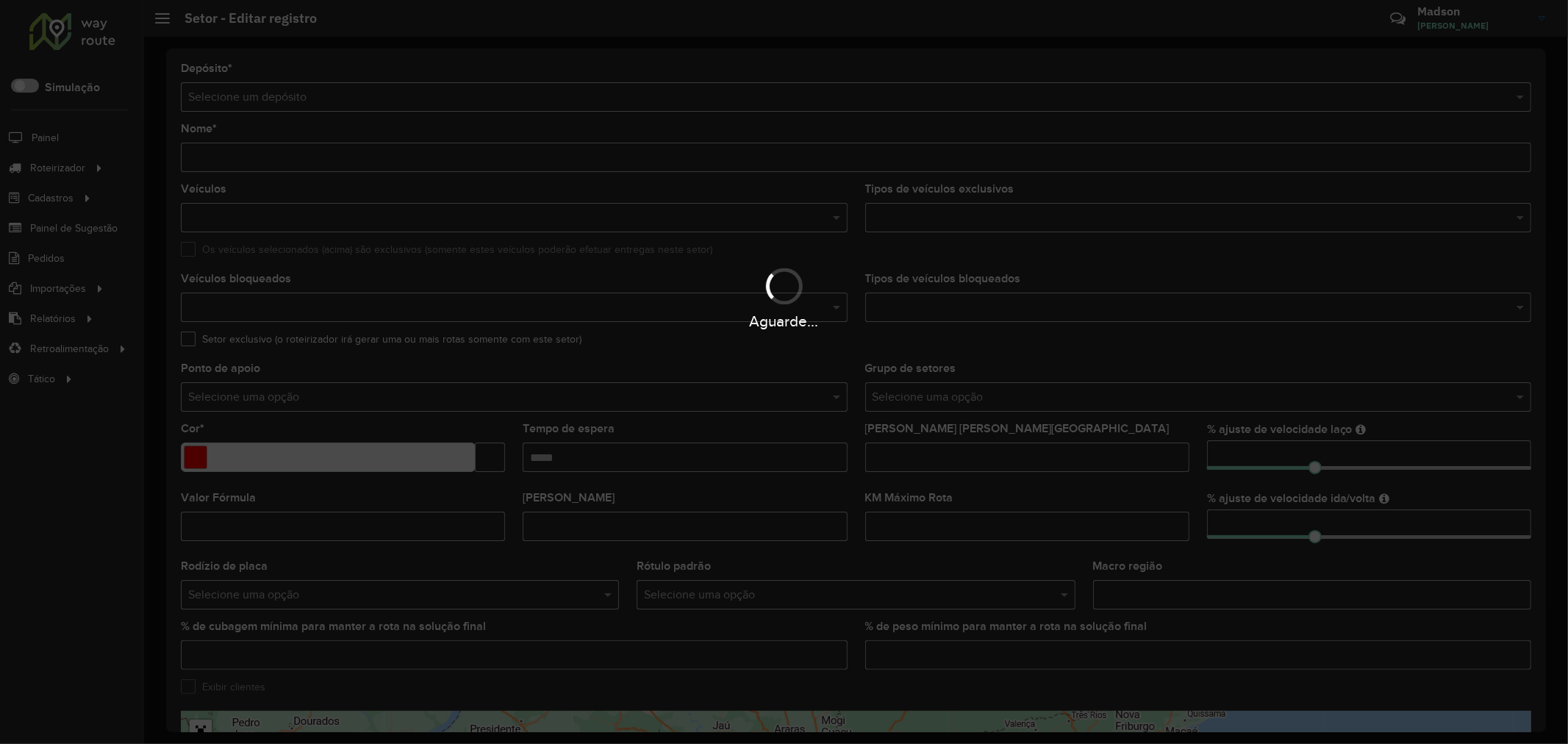
type input "**********"
type input "*******"
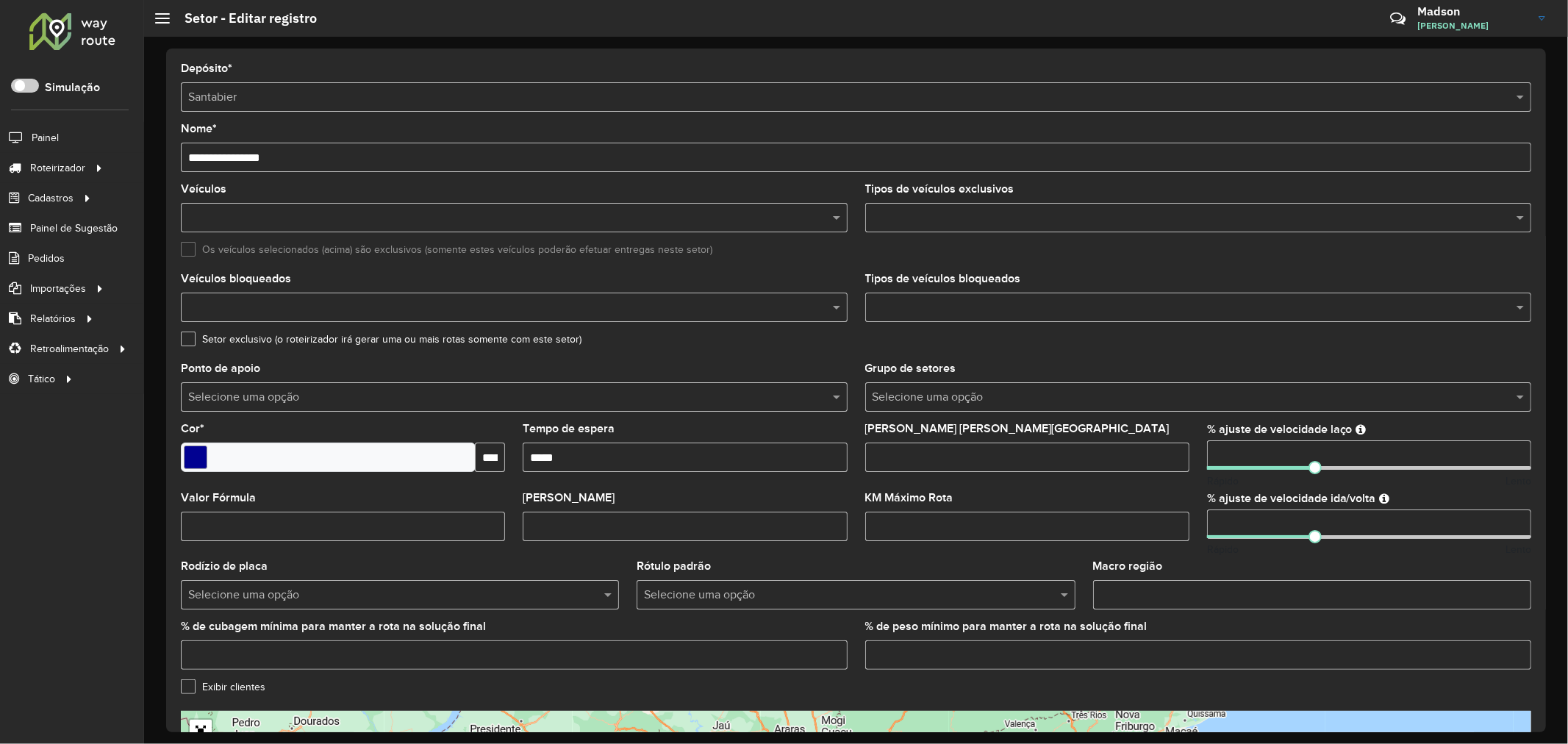
click at [590, 457] on hb-app "Aguarde... Pop-up bloqueado! Seu navegador bloqueou automáticamente a abertura …" at bounding box center [784, 372] width 1568 height 744
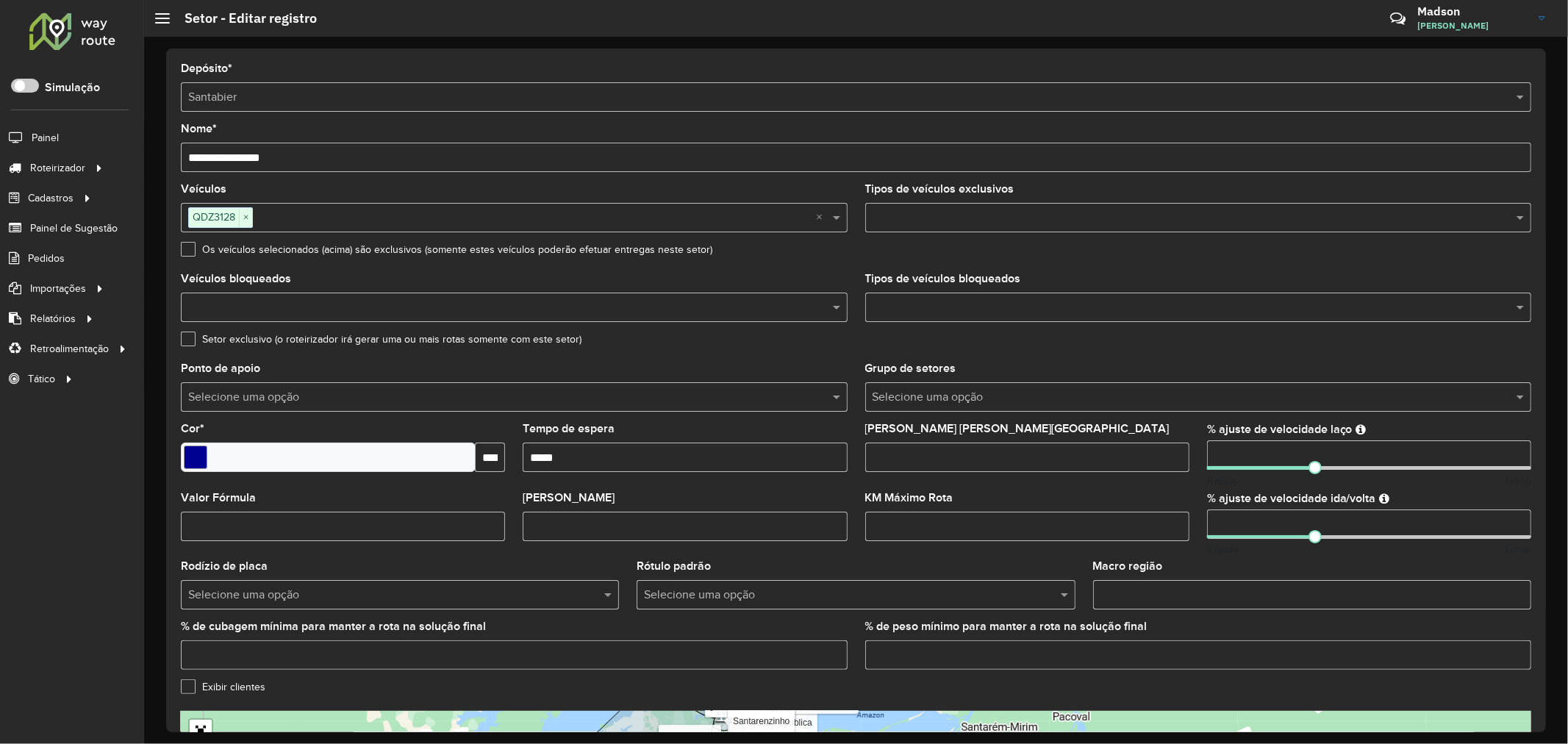
click at [587, 458] on input "Tempo de espera" at bounding box center [685, 457] width 325 height 30
type input "*****"
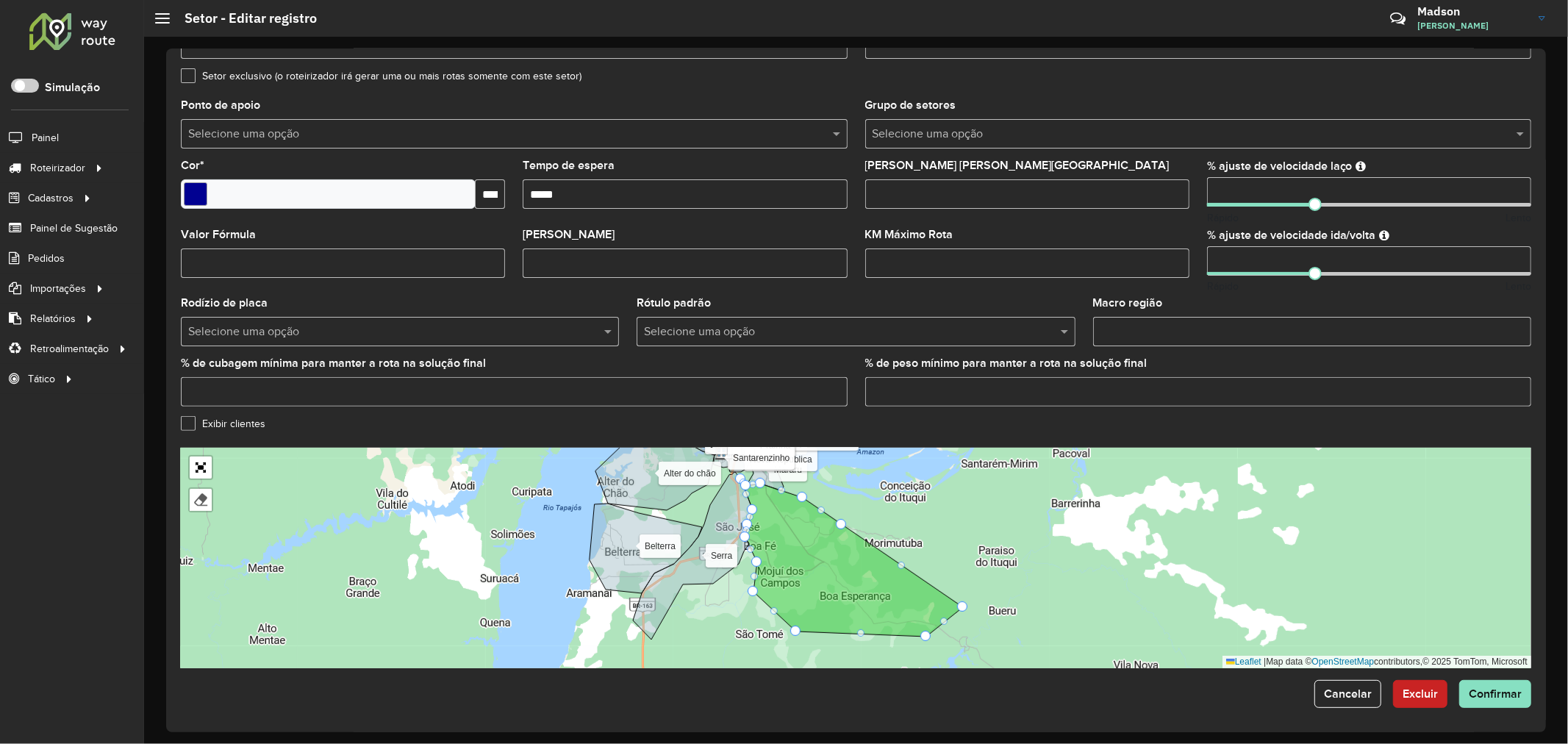
scroll to position [267, 0]
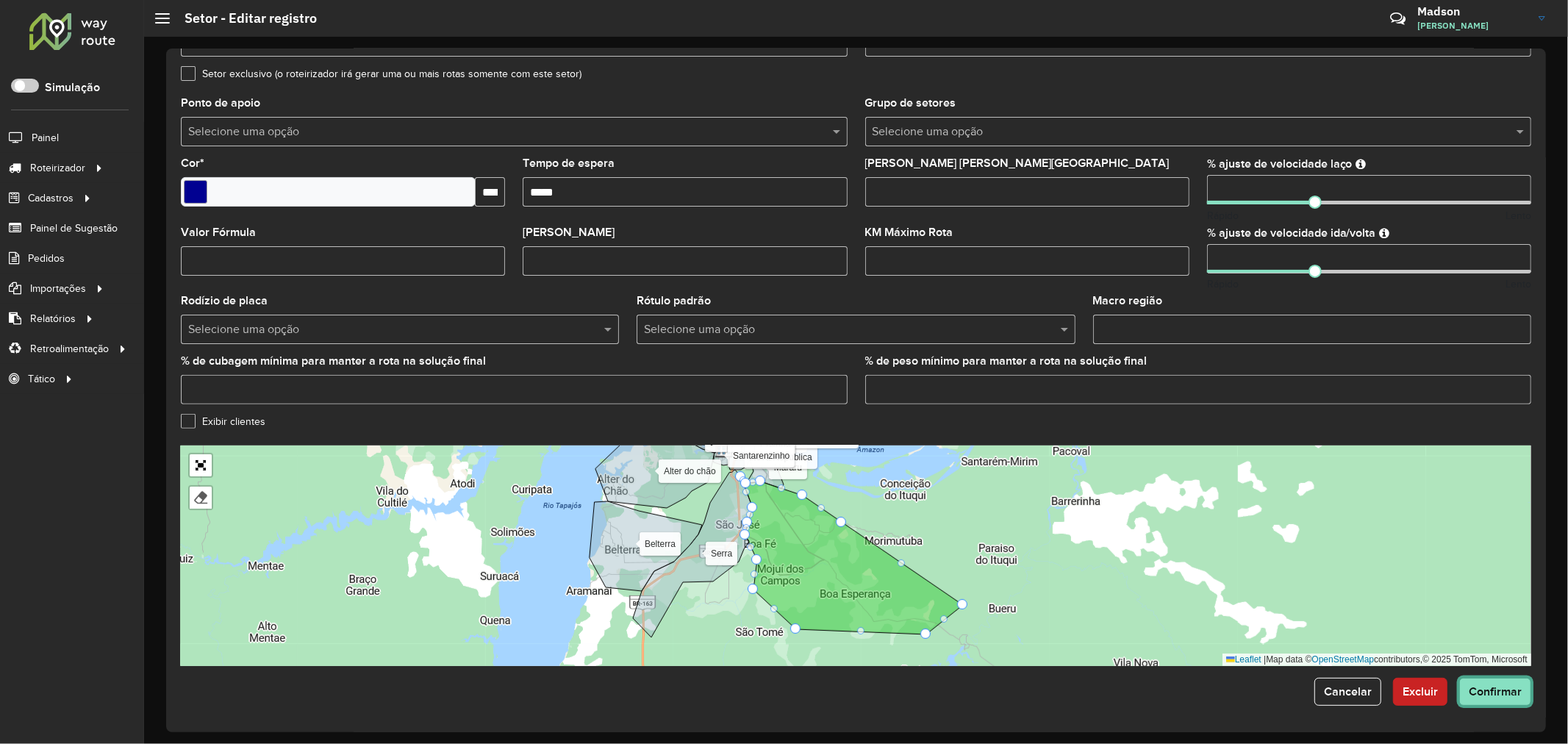
click at [1492, 693] on span "Confirmar" at bounding box center [1495, 692] width 53 height 13
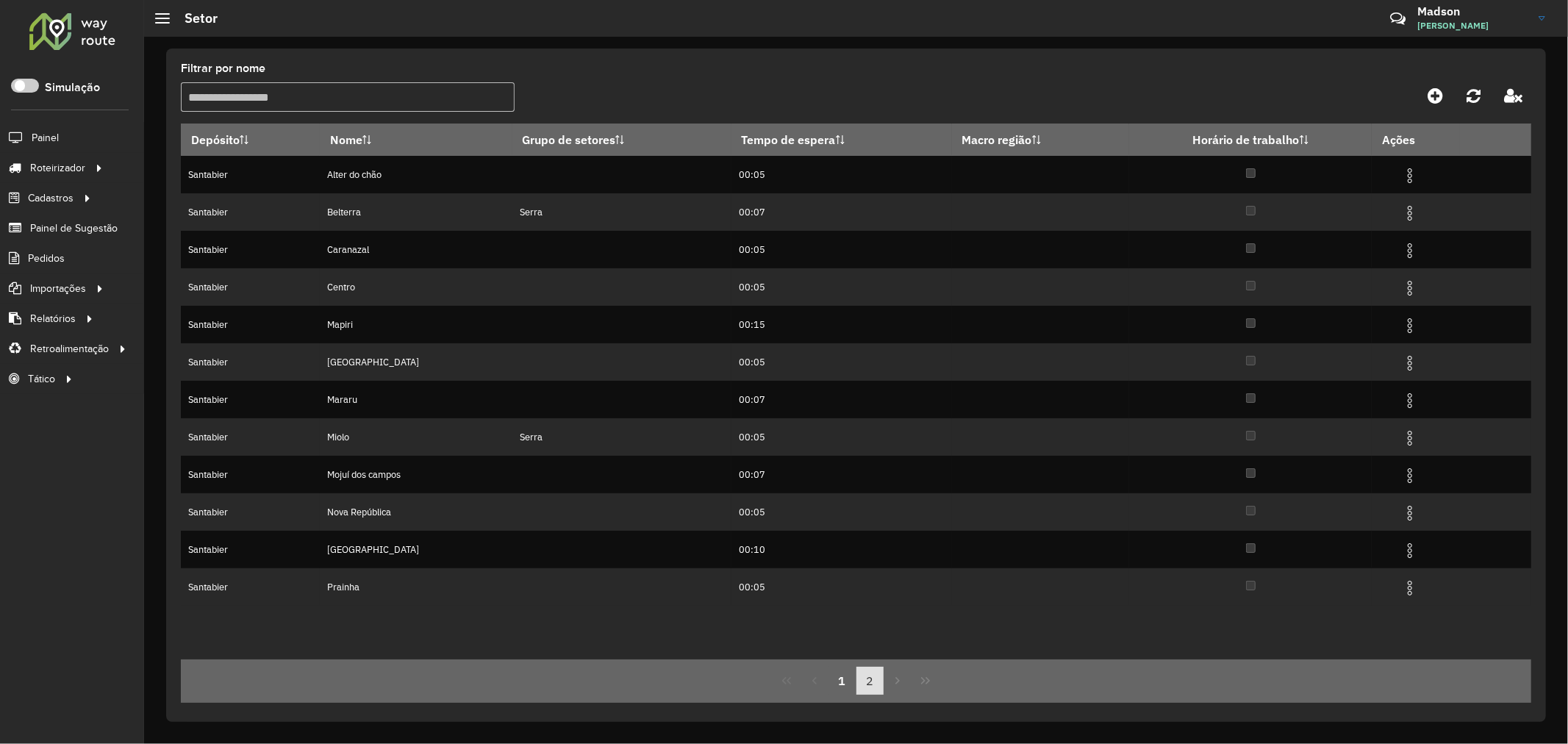
click at [864, 681] on button "2" at bounding box center [870, 680] width 28 height 28
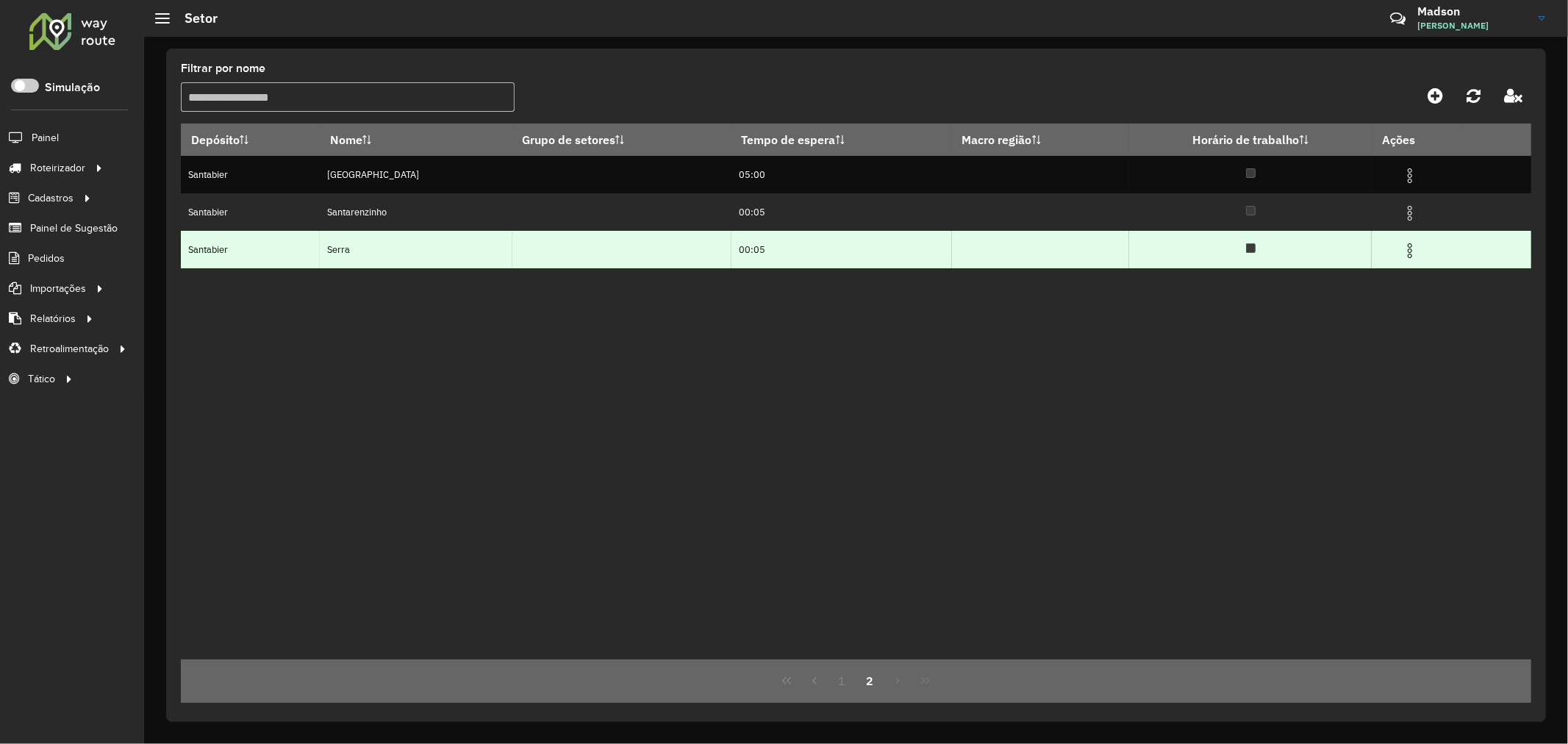
click at [1403, 252] on img at bounding box center [1411, 250] width 18 height 18
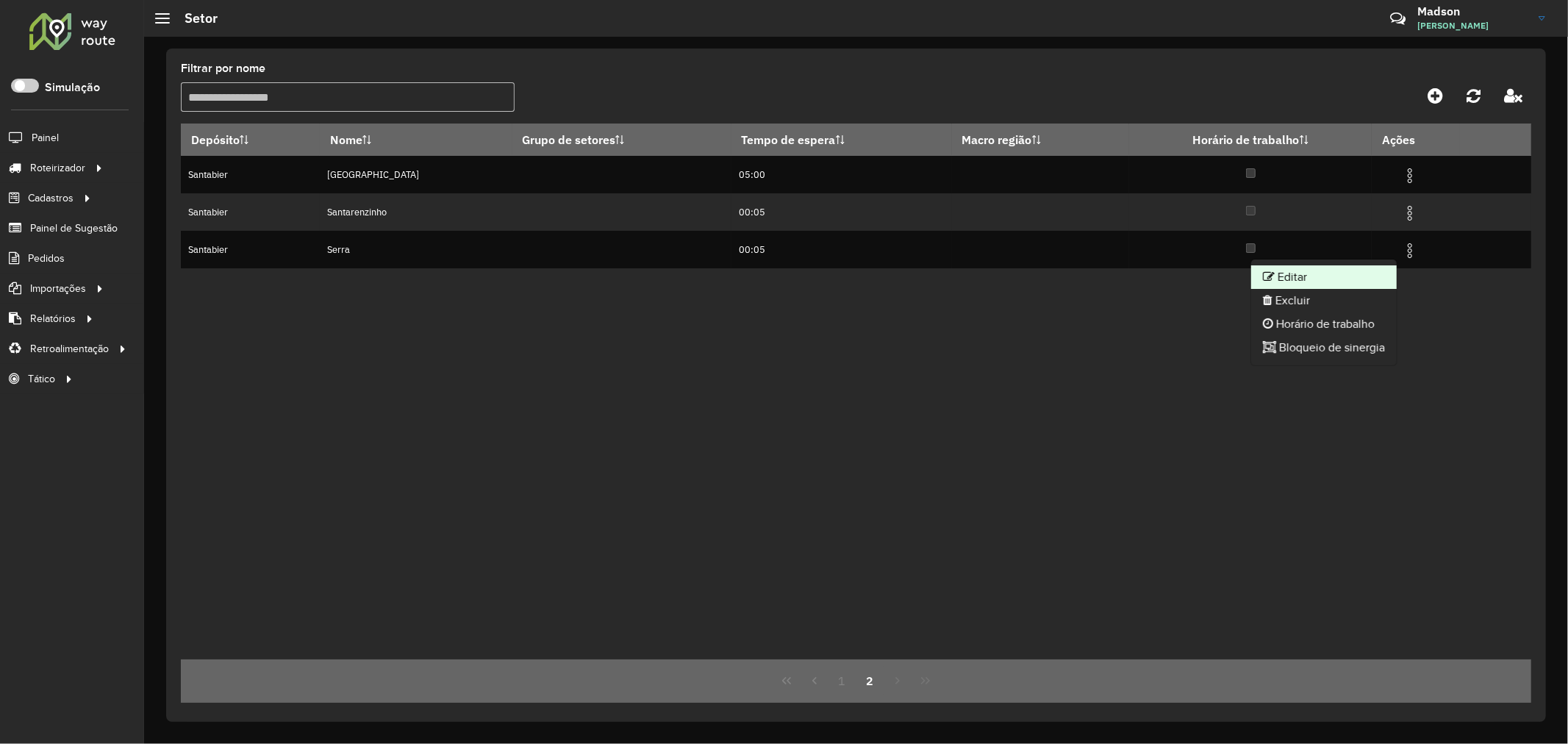
click at [1343, 275] on li "Editar" at bounding box center [1324, 277] width 146 height 24
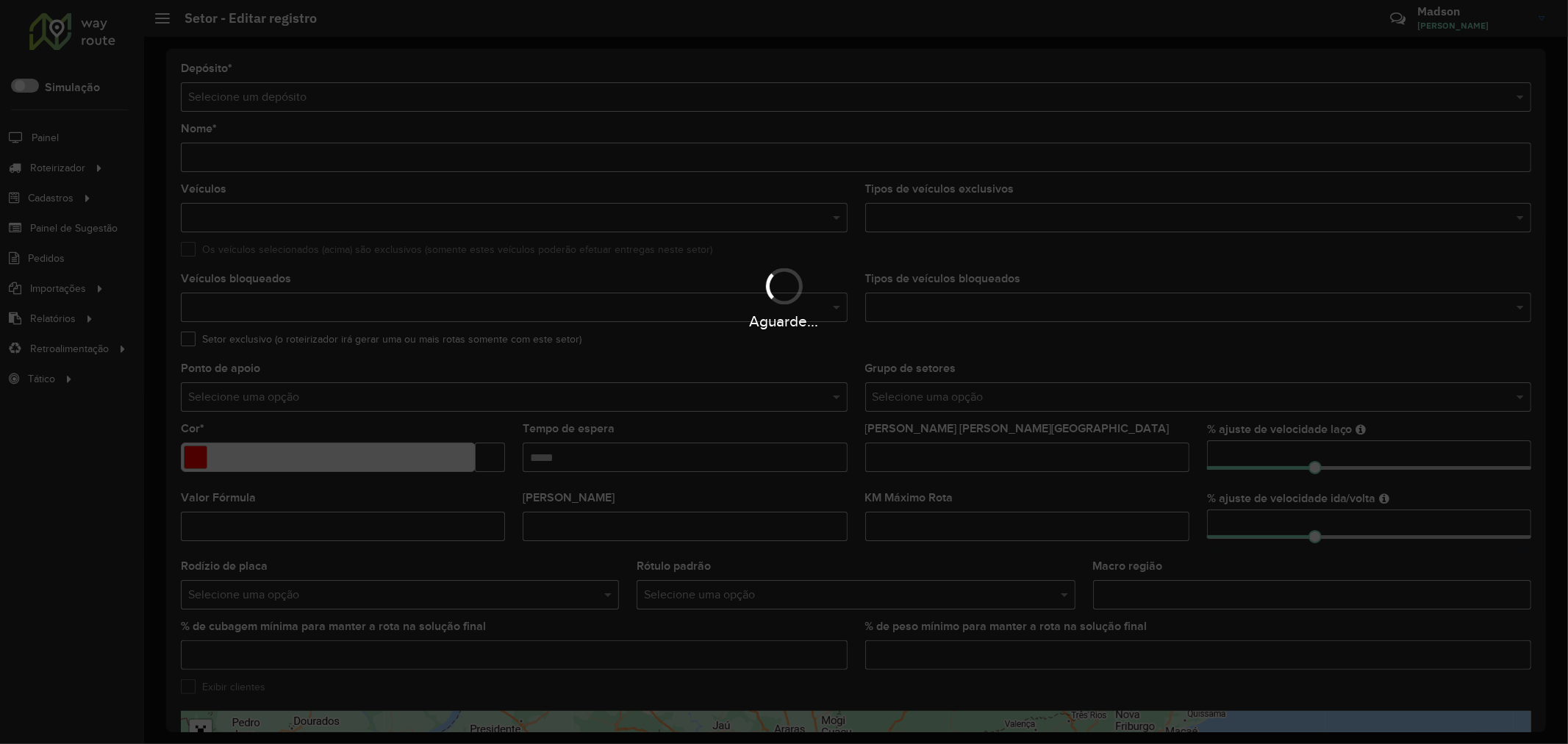
type input "*****"
type input "*******"
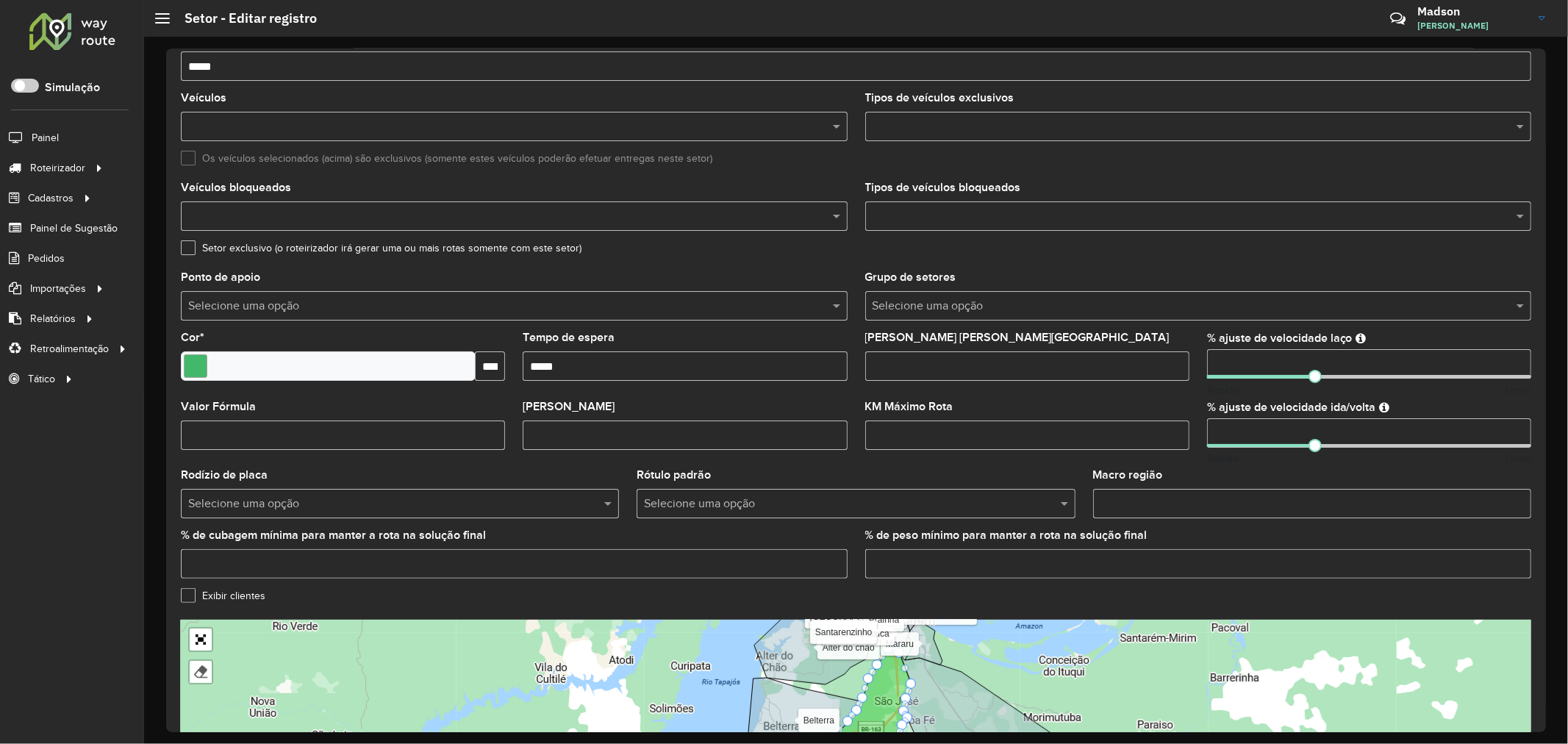
scroll to position [267, 0]
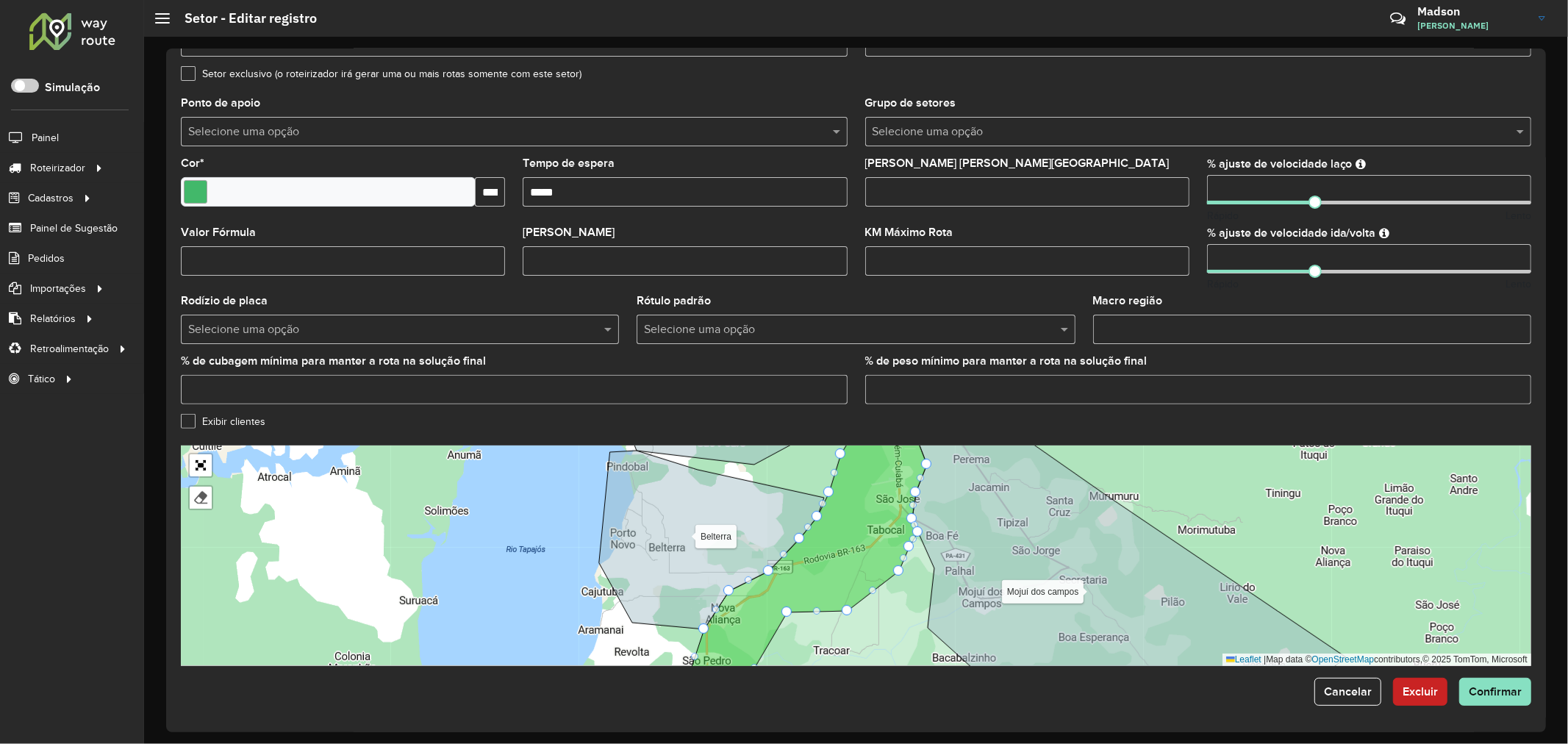
click at [646, 188] on input "Tempo de espera" at bounding box center [685, 192] width 325 height 30
type input "*****"
click at [1516, 702] on button "Confirmar" at bounding box center [1496, 692] width 72 height 28
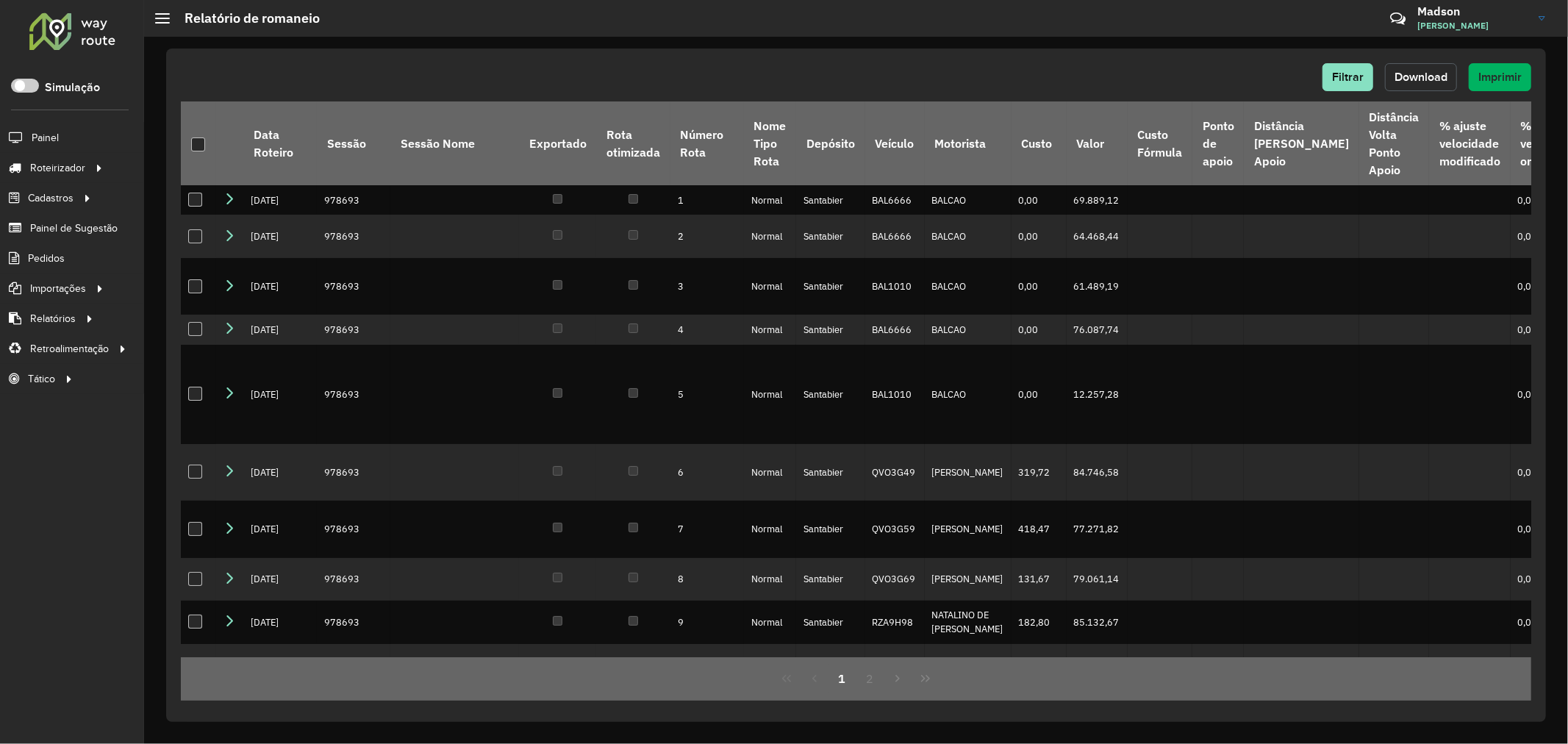
click at [1422, 69] on button "Download" at bounding box center [1422, 77] width 72 height 28
